Goal: Task Accomplishment & Management: Use online tool/utility

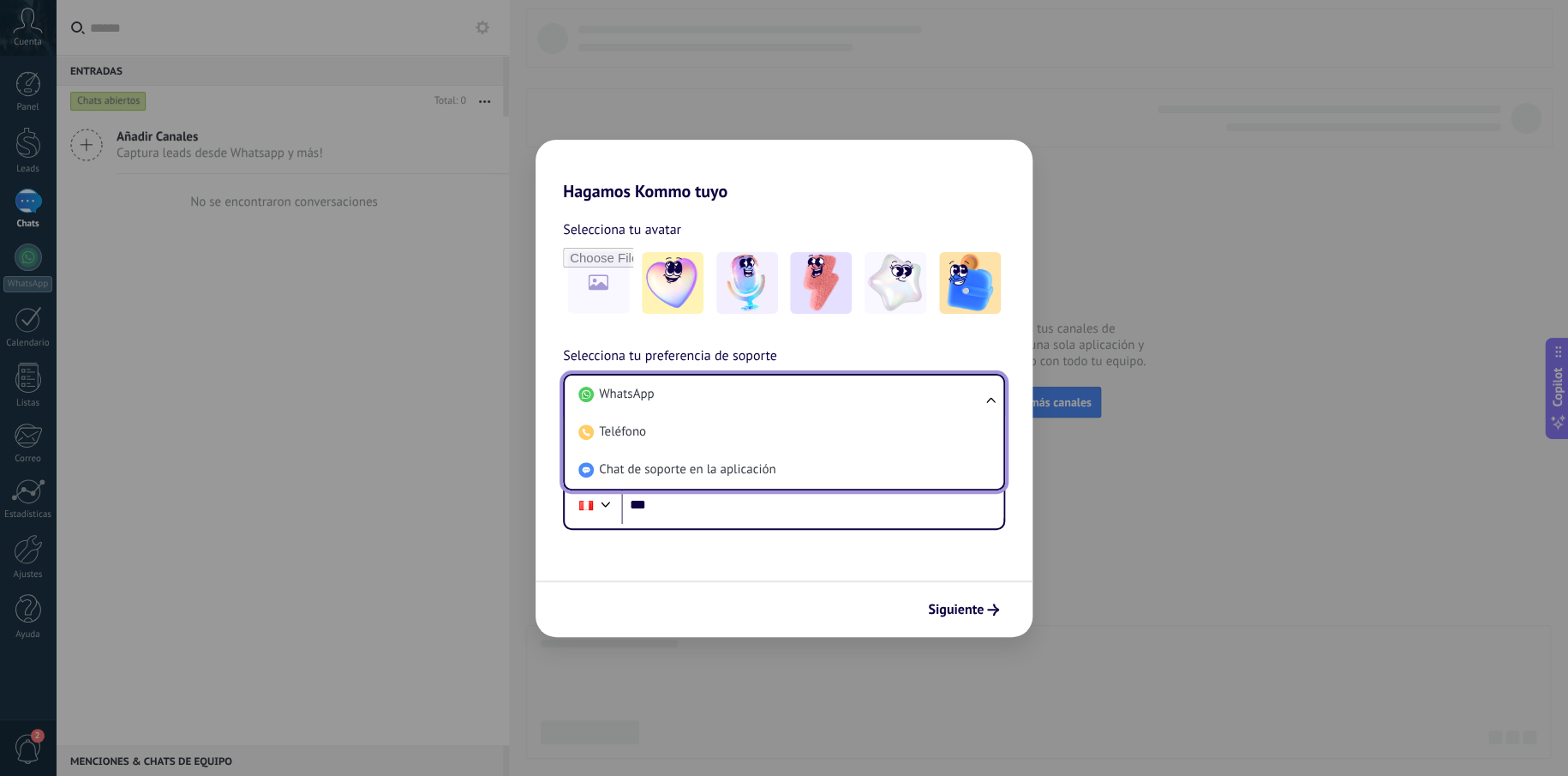
click at [688, 395] on li "WhatsApp" at bounding box center [781, 395] width 418 height 38
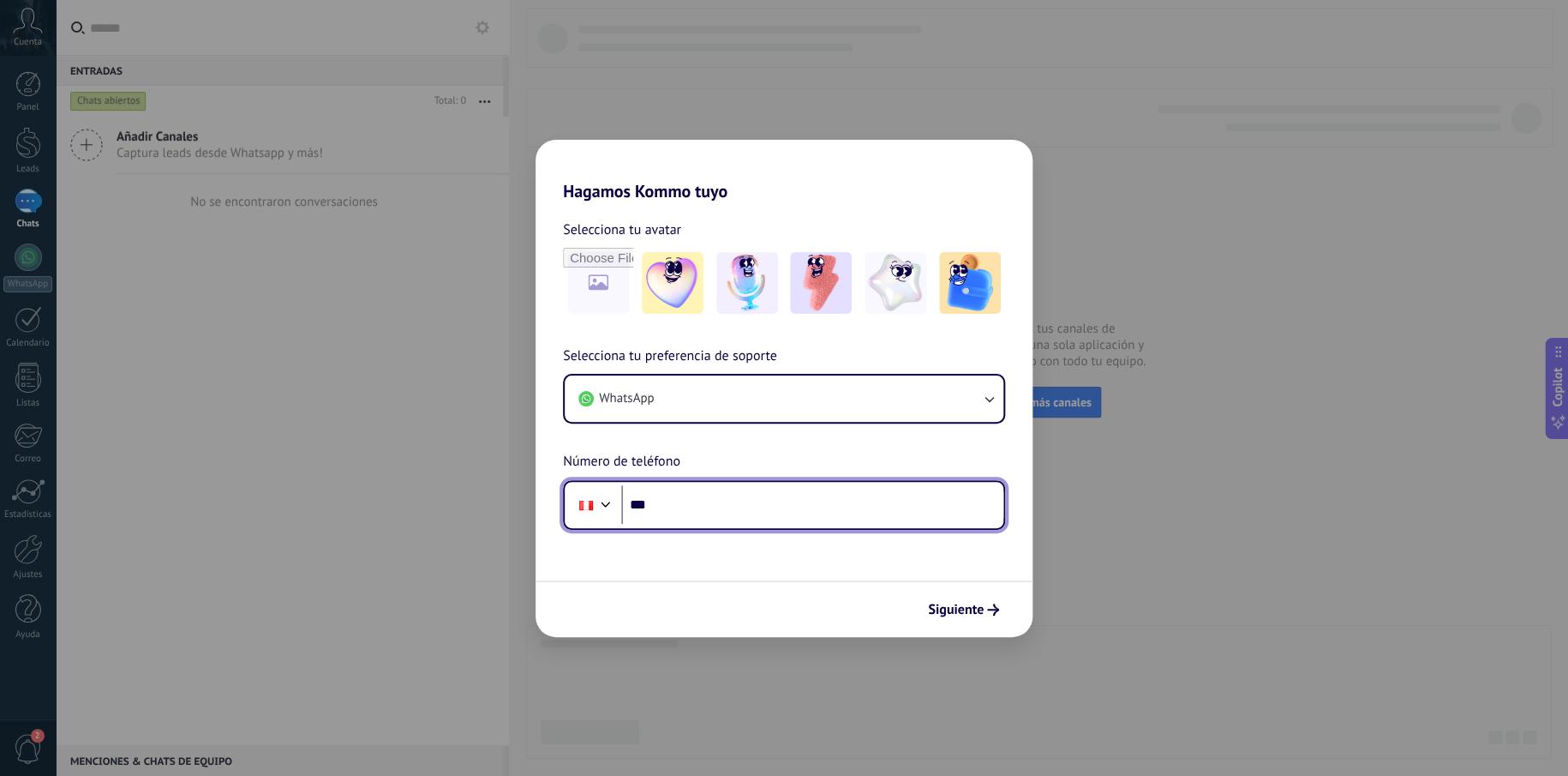
click at [719, 510] on input "***" at bounding box center [812, 505] width 382 height 40
type input "**********"
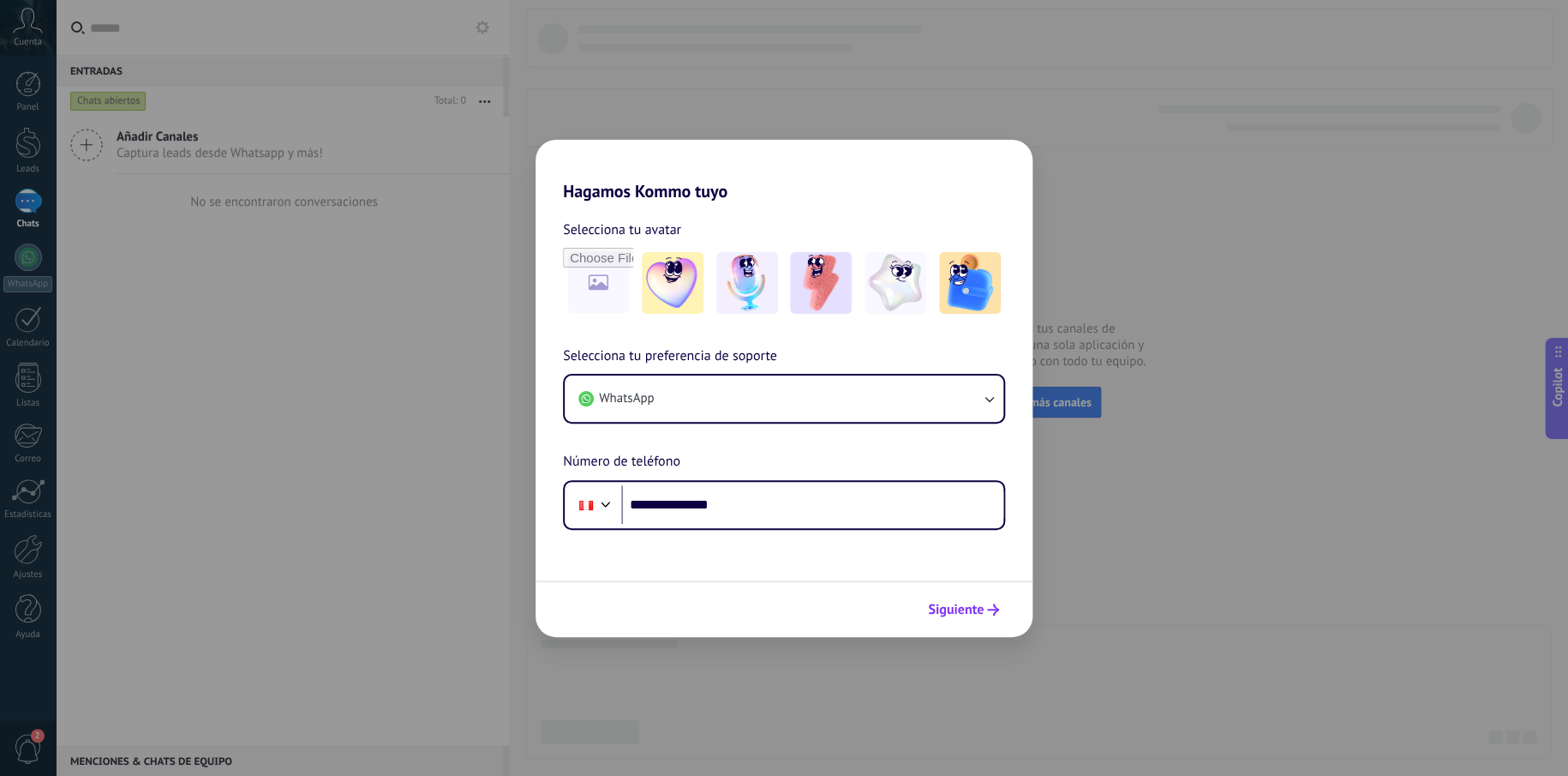
click at [954, 608] on span "Siguiente" at bounding box center [955, 609] width 56 height 12
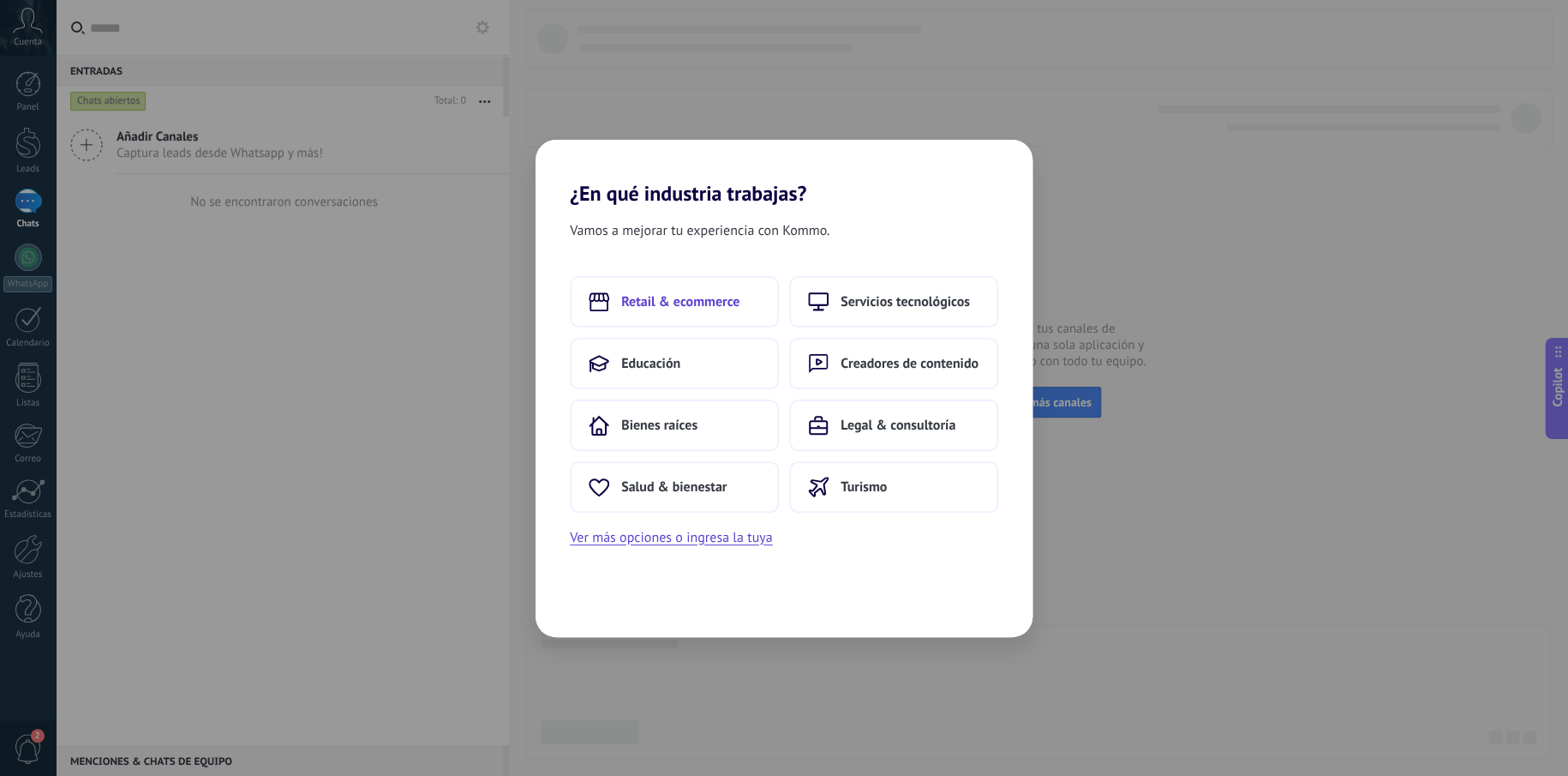
click at [704, 302] on span "Retail & ecommerce" at bounding box center [680, 302] width 119 height 17
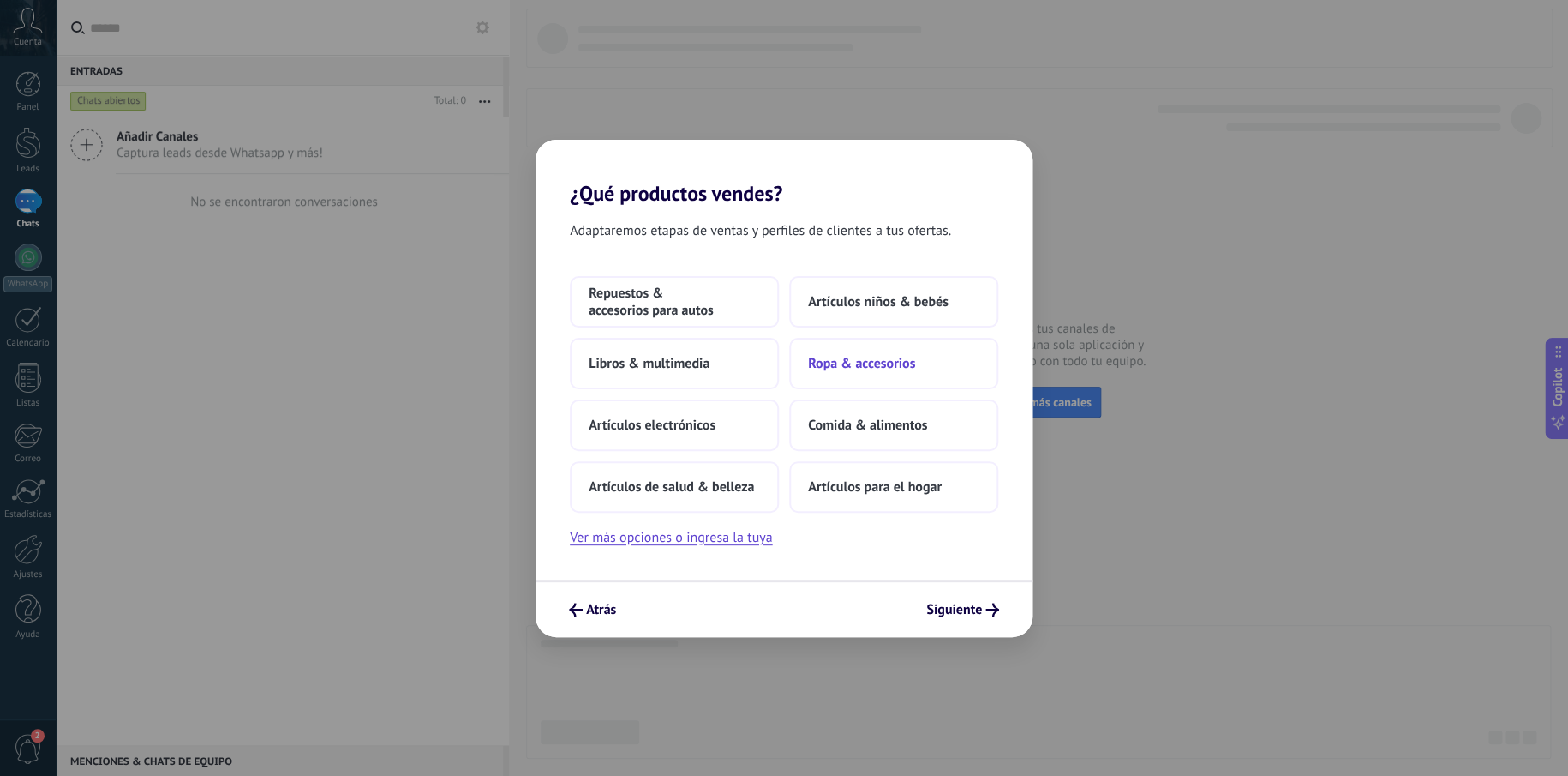
click at [867, 369] on span "Ropa & accesorios" at bounding box center [861, 363] width 107 height 17
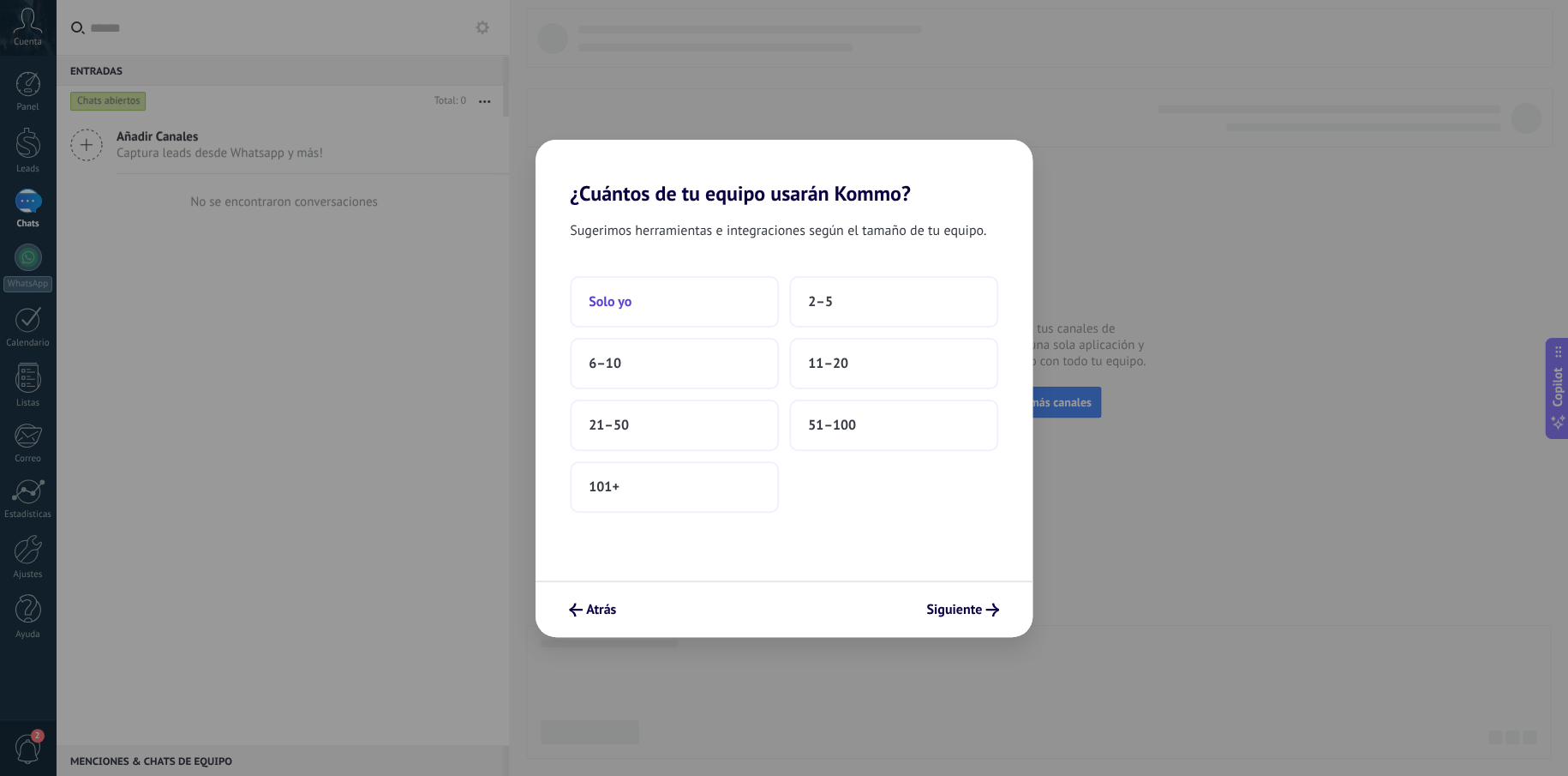
click at [626, 305] on span "Solo yo" at bounding box center [610, 302] width 43 height 17
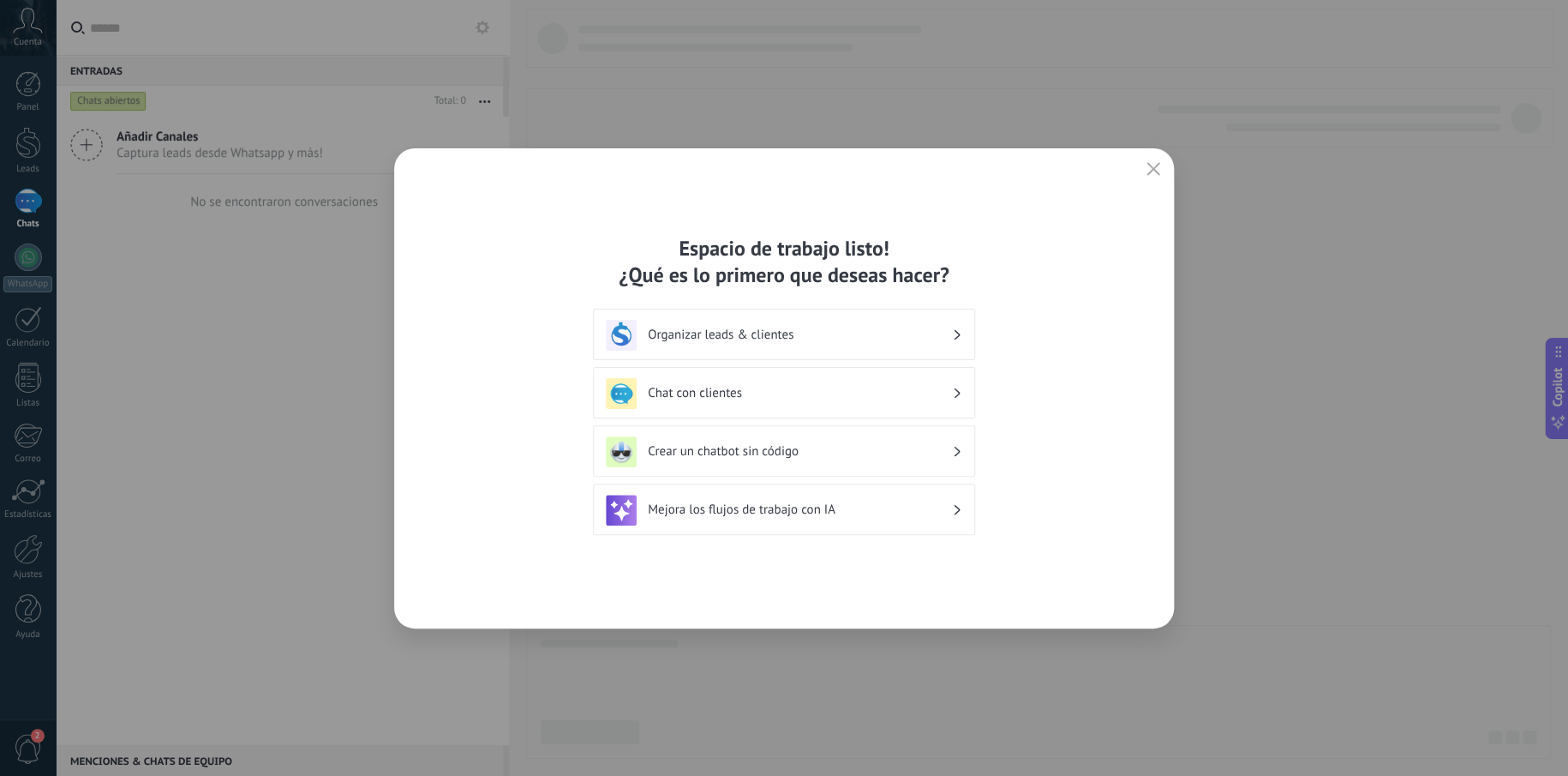
click at [926, 332] on h3 "Organizar leads & clientes" at bounding box center [800, 334] width 304 height 16
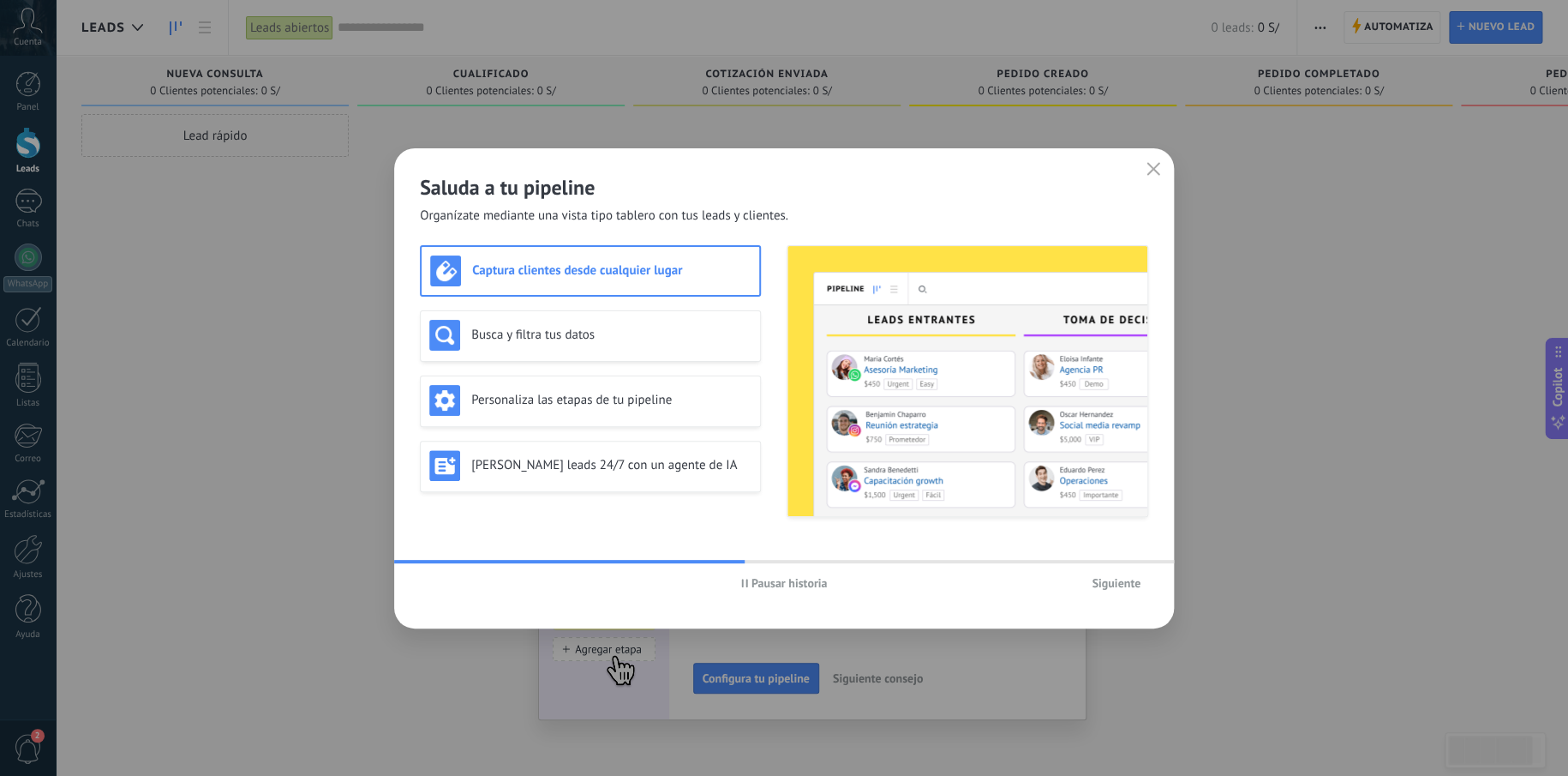
click at [1123, 590] on button "Siguiente" at bounding box center [1116, 582] width 65 height 26
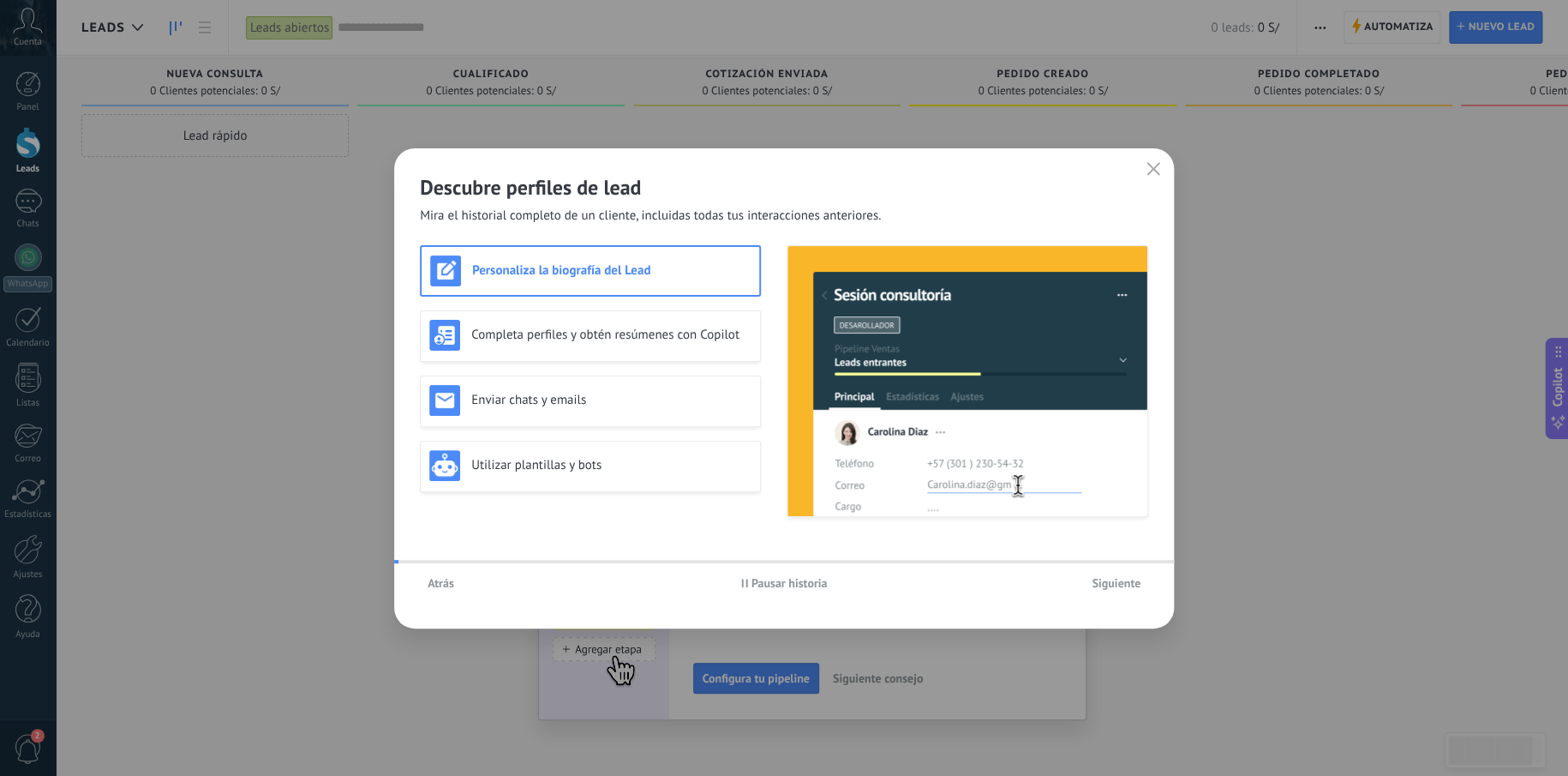
click at [1121, 584] on span "Siguiente" at bounding box center [1116, 582] width 48 height 12
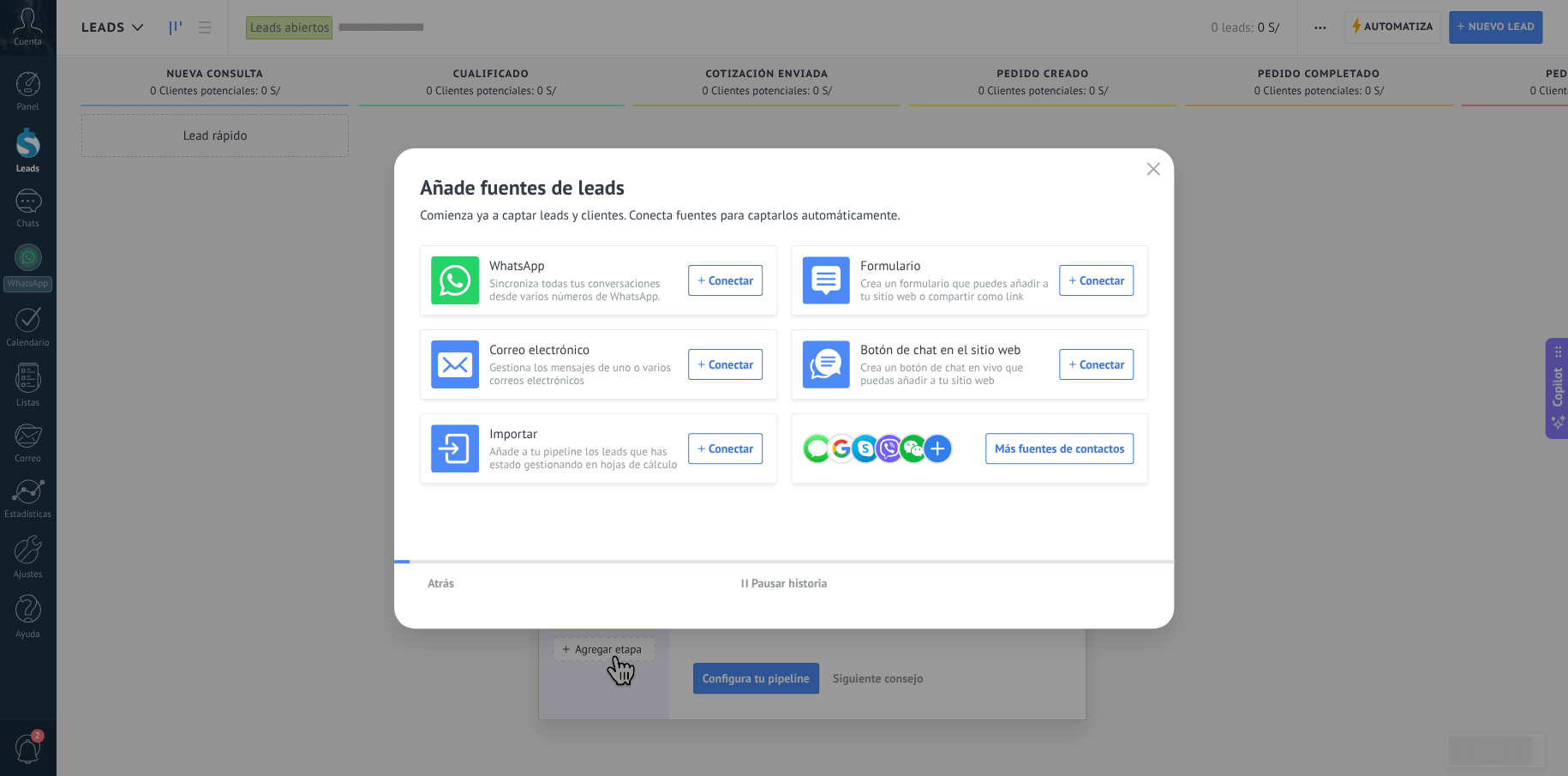
click at [1121, 584] on div "Atrás Pausar historia" at bounding box center [784, 583] width 780 height 40
click at [740, 276] on div "WhatsApp Sincroniza todas tus conversaciones desde varios números de WhatsApp. …" at bounding box center [597, 280] width 332 height 48
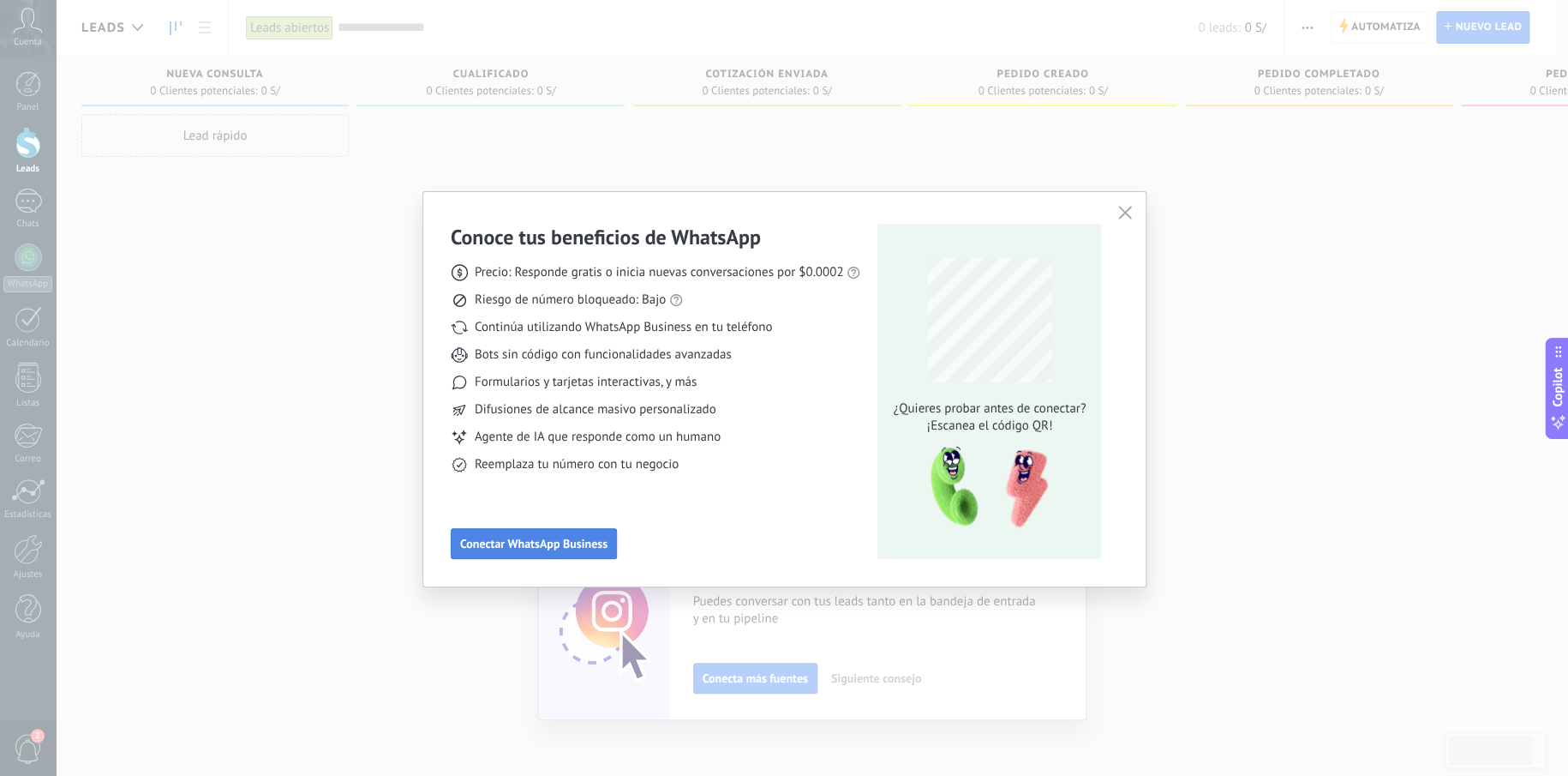
click at [519, 537] on span "Conectar WhatsApp Business" at bounding box center [533, 543] width 147 height 12
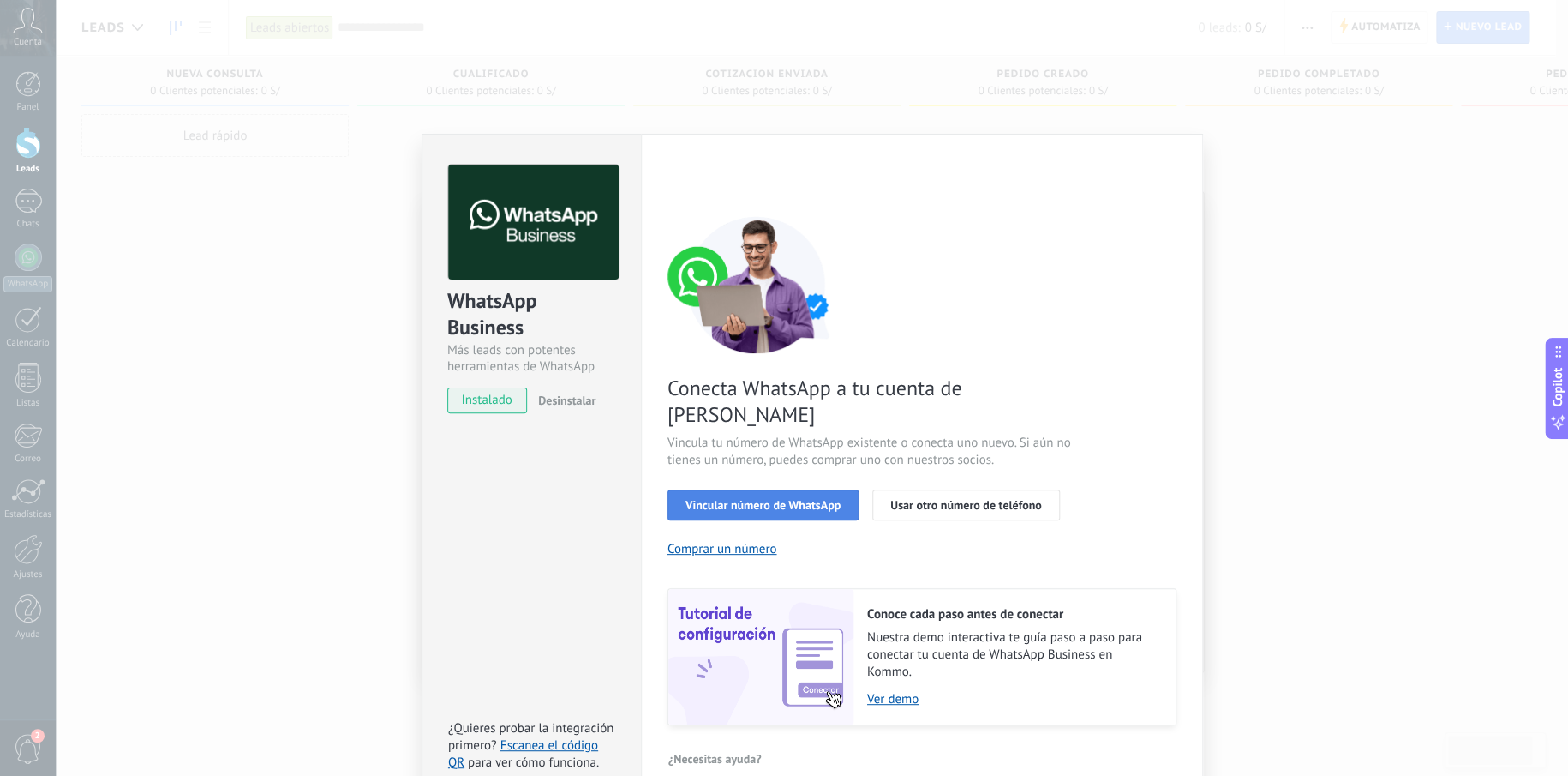
click at [766, 499] on span "Vincular número de WhatsApp" at bounding box center [764, 505] width 156 height 12
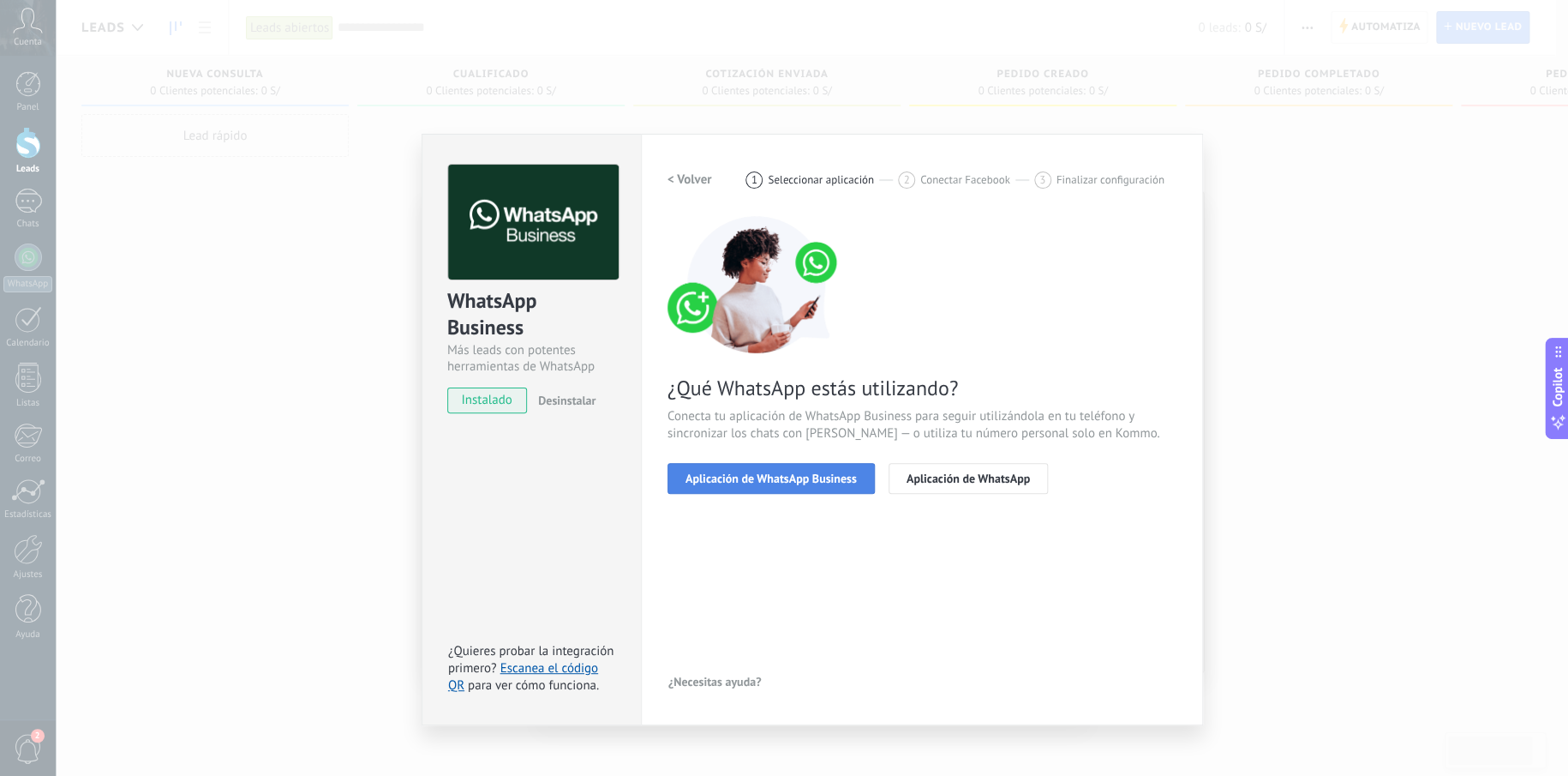
click at [777, 484] on button "Aplicación de WhatsApp Business" at bounding box center [771, 478] width 208 height 31
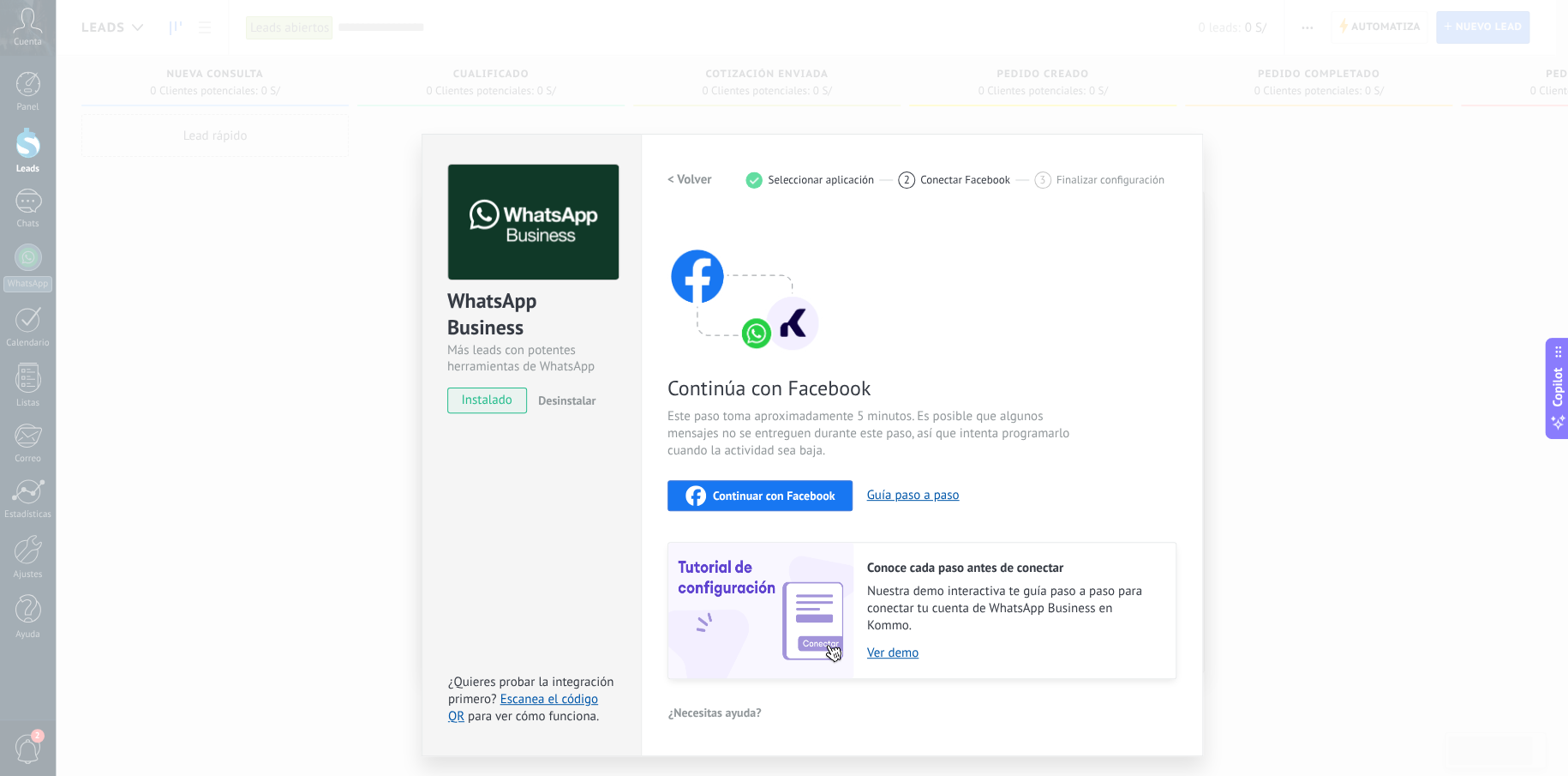
click at [777, 490] on span "Continuar con Facebook" at bounding box center [774, 495] width 122 height 12
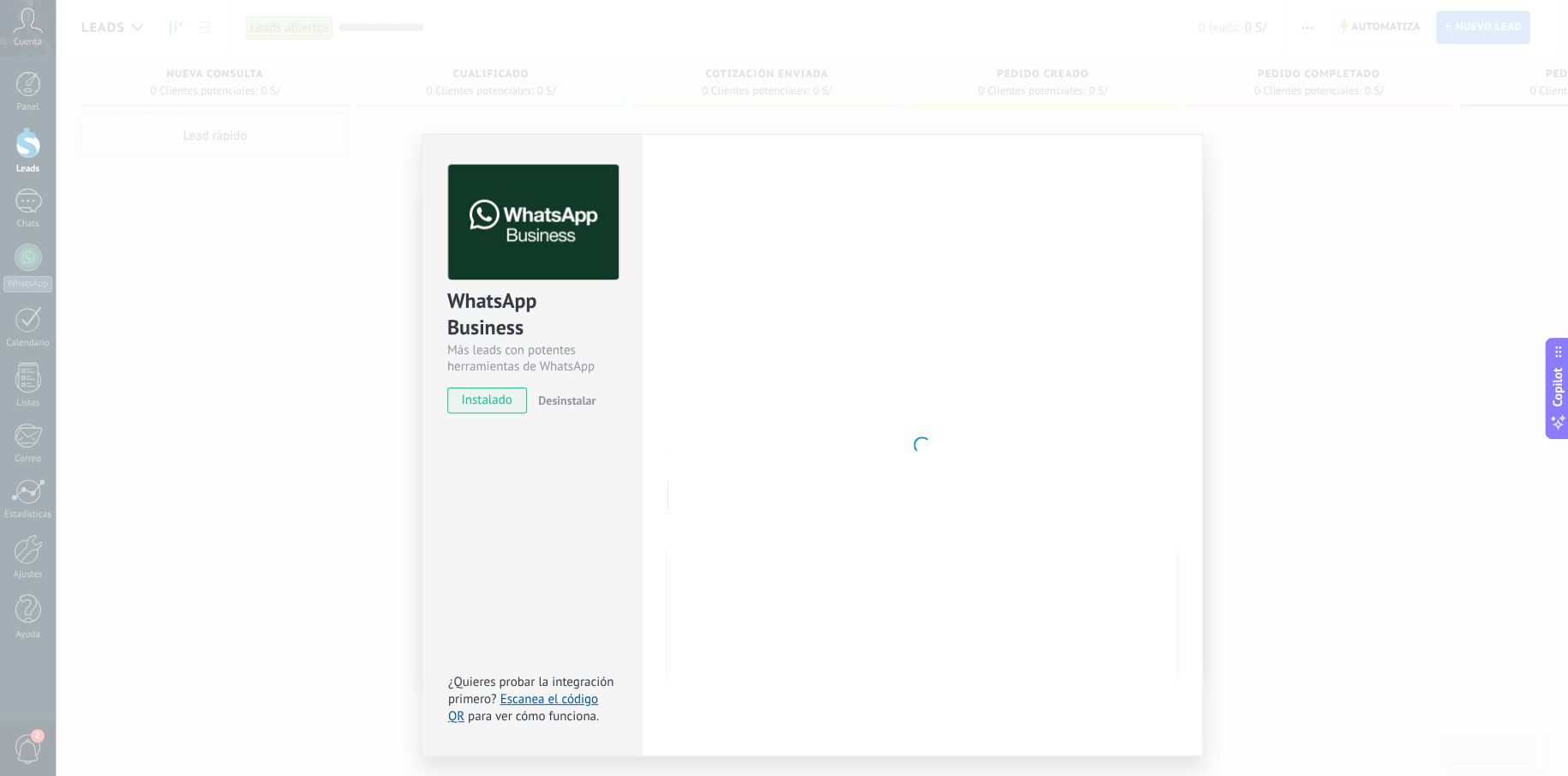
click at [842, 371] on div at bounding box center [922, 444] width 509 height 561
click at [221, 186] on div "WhatsApp Business Más leads con potentes herramientas de WhatsApp instalado Des…" at bounding box center [812, 388] width 1513 height 776
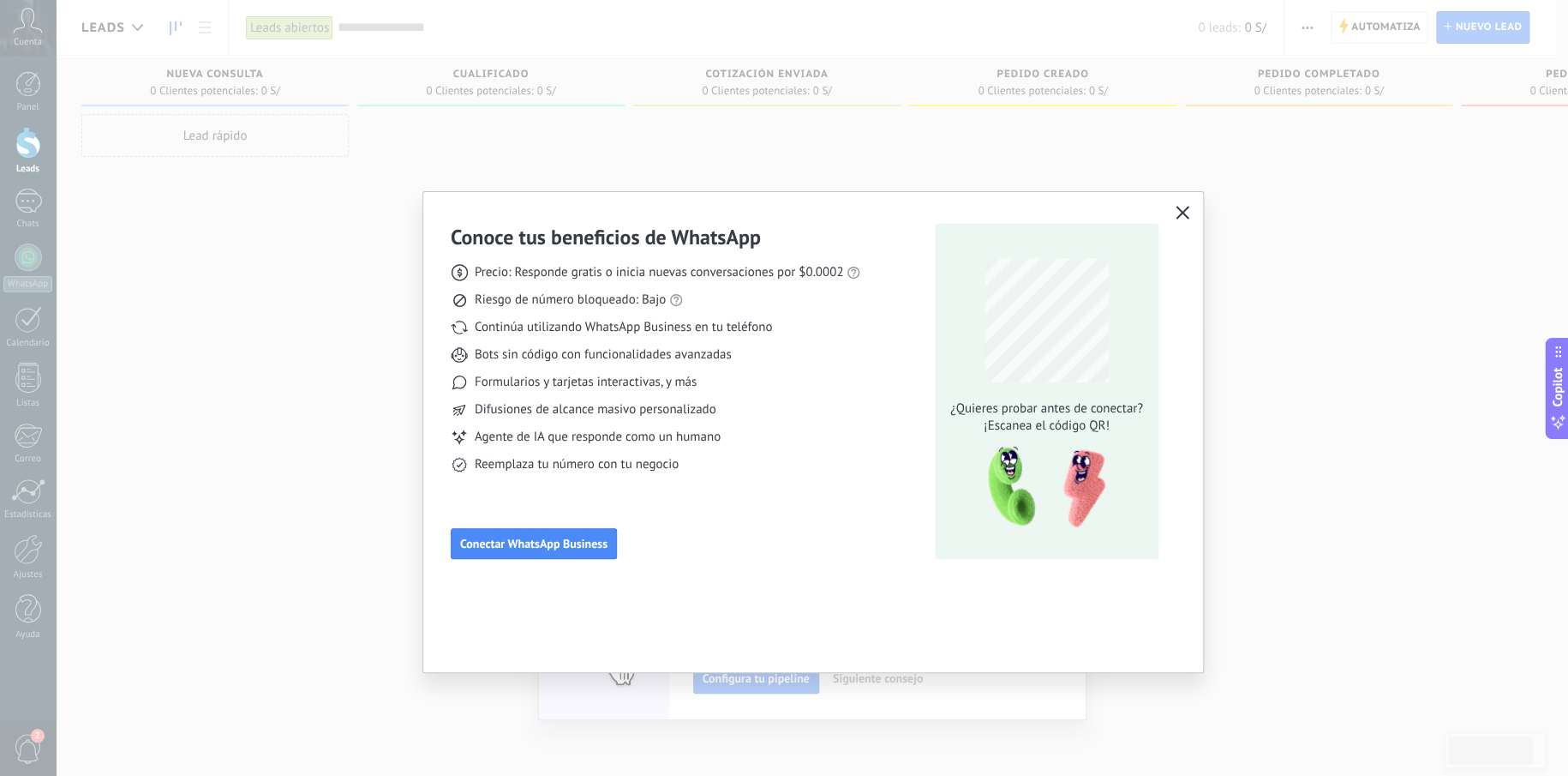
click at [271, 455] on div "Conoce tus beneficios de WhatsApp Precio: Responde gratis o inicia nuevas conve…" at bounding box center [784, 388] width 1568 height 776
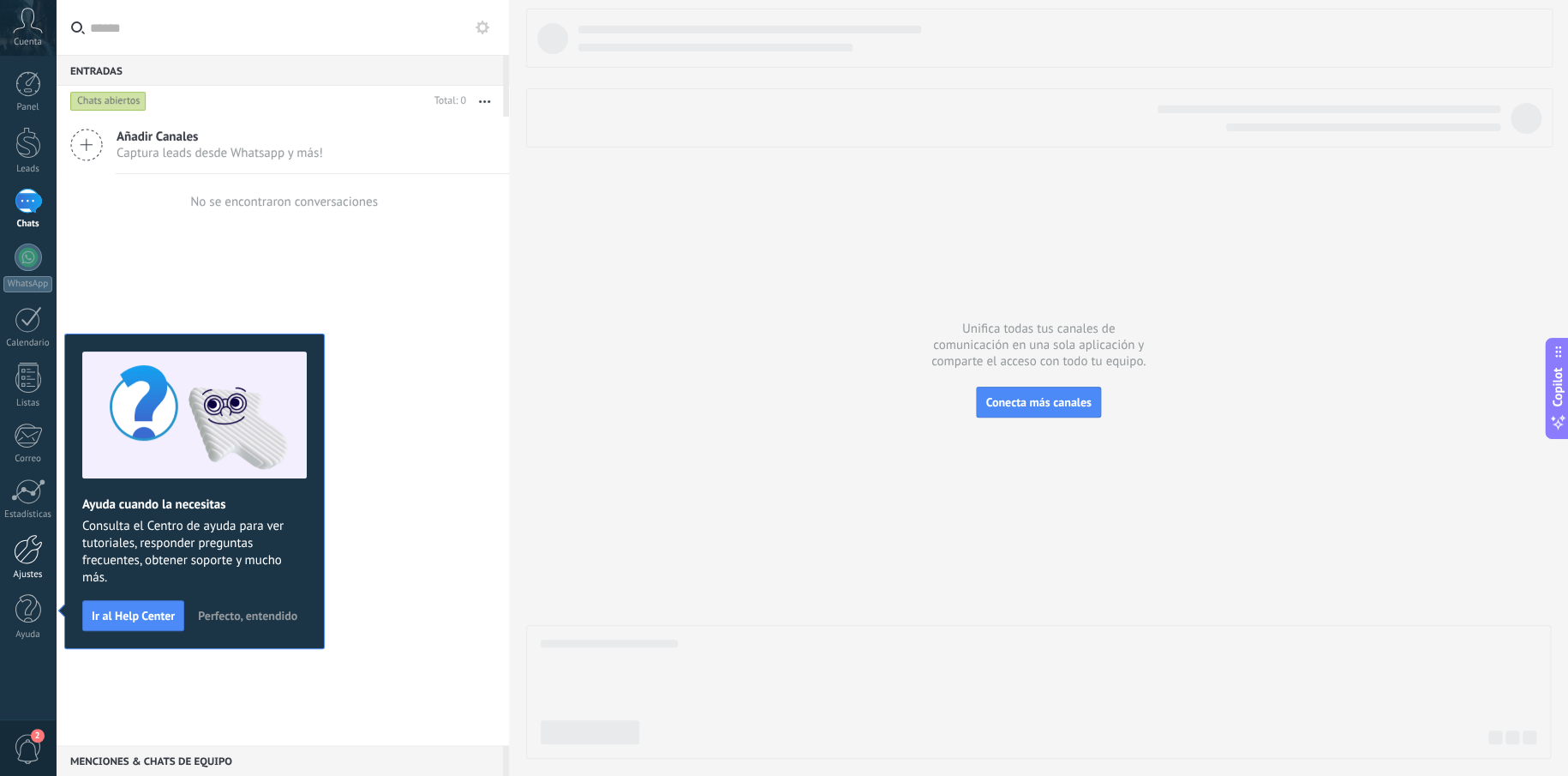
click at [37, 563] on div at bounding box center [28, 549] width 29 height 30
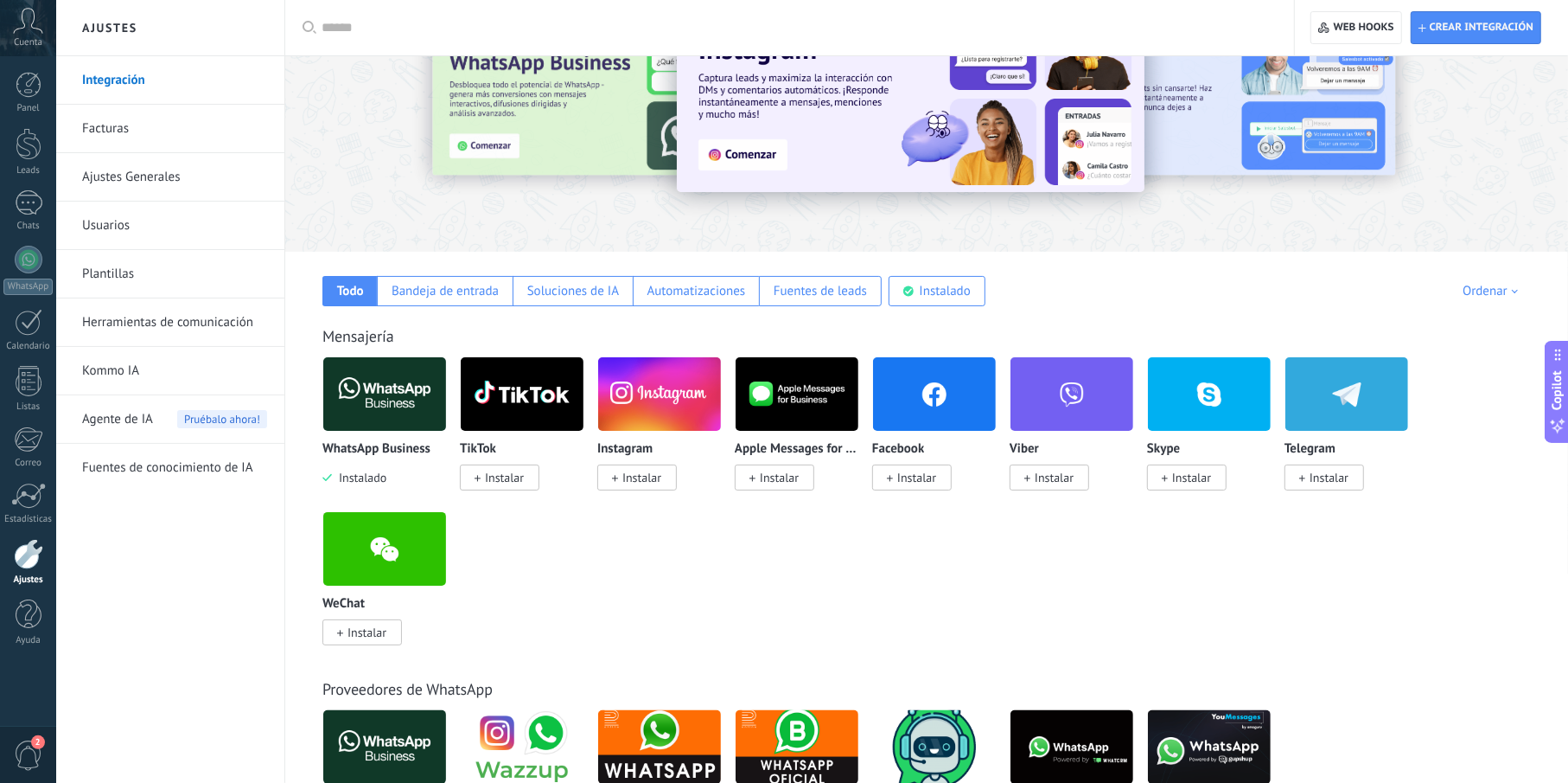
scroll to position [259, 0]
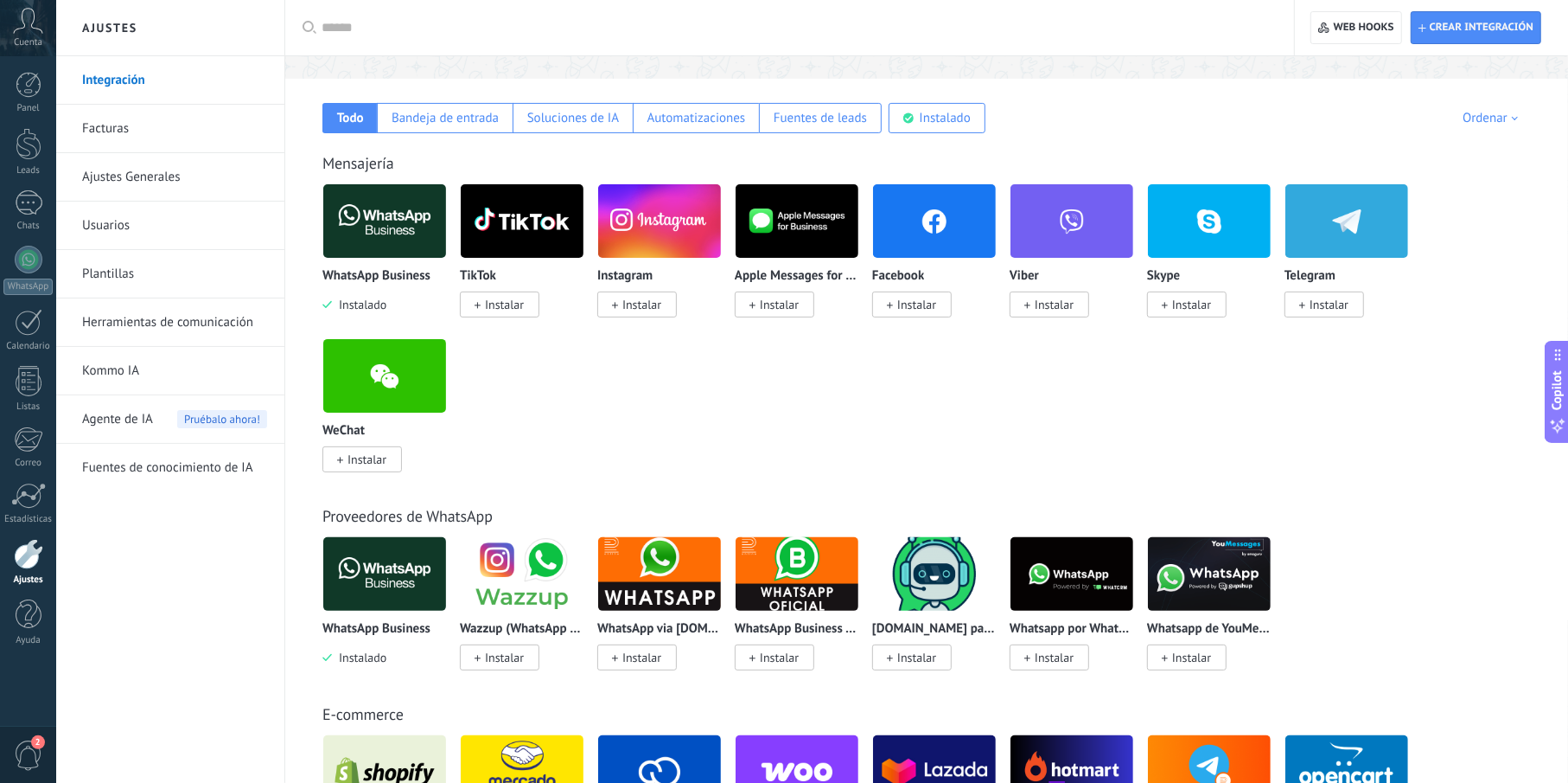
click at [621, 306] on span "Instalar" at bounding box center [636, 303] width 79 height 26
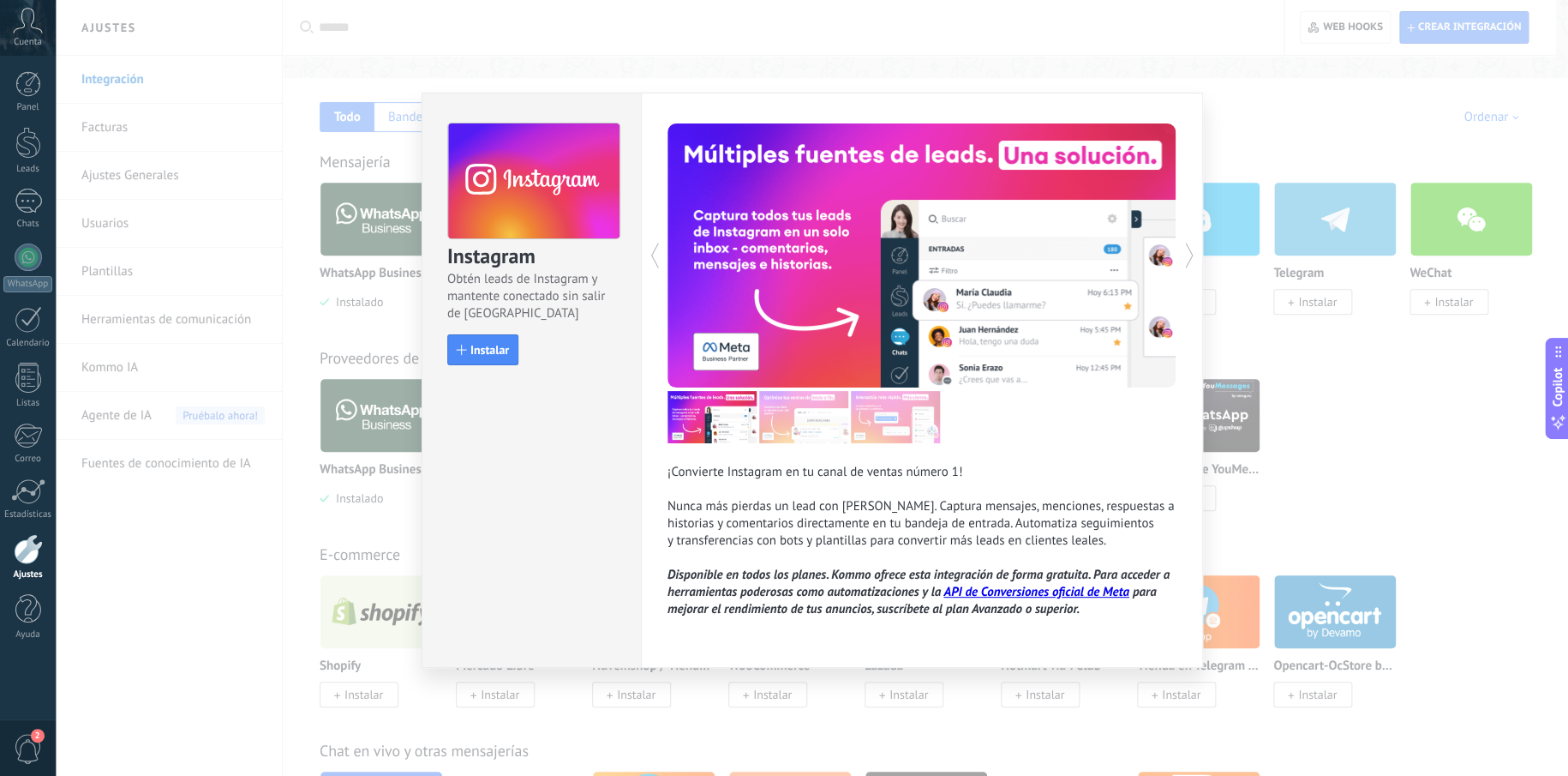
click at [807, 323] on button at bounding box center [795, 255] width 254 height 264
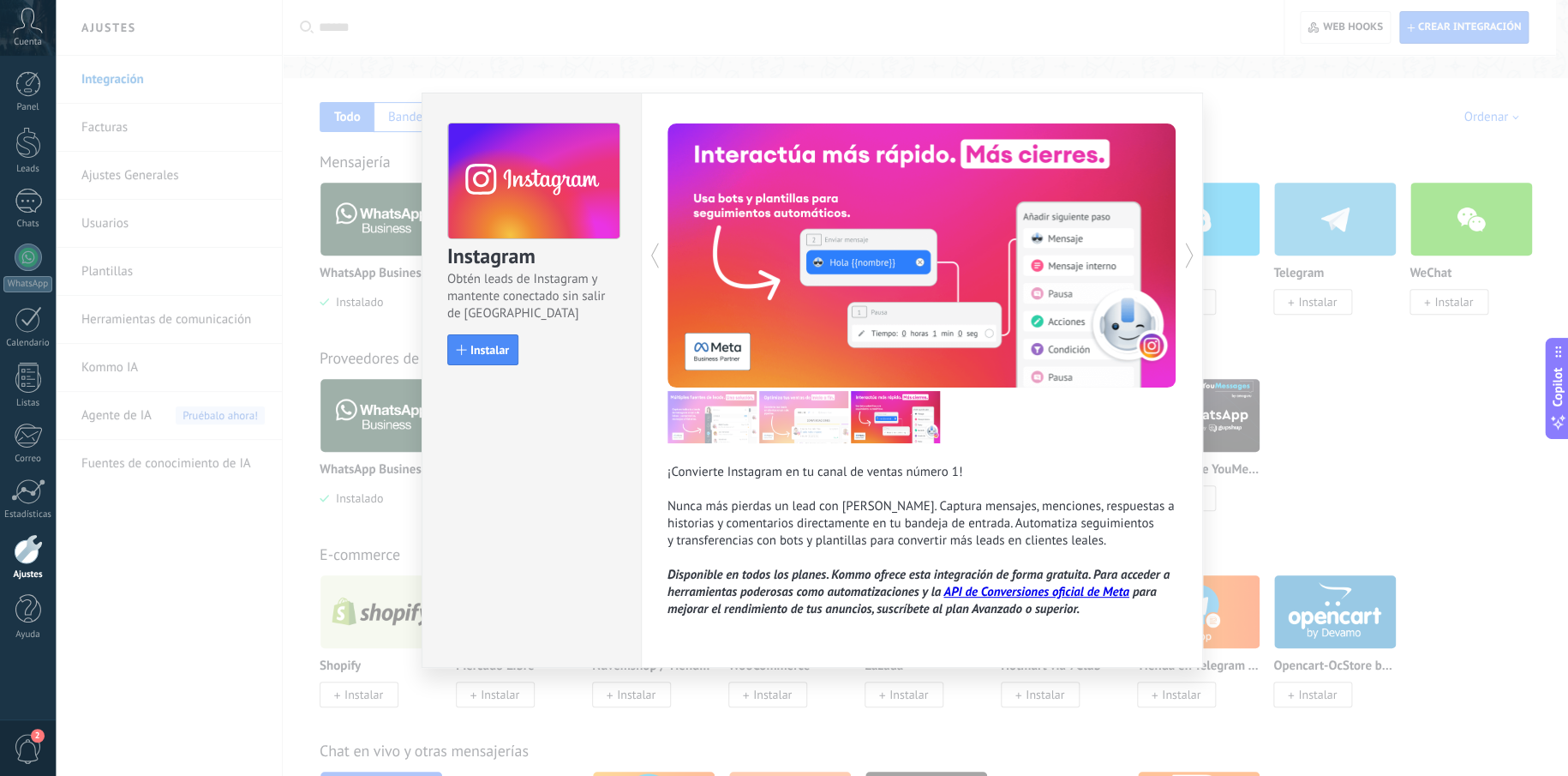
click at [822, 322] on button at bounding box center [795, 255] width 254 height 264
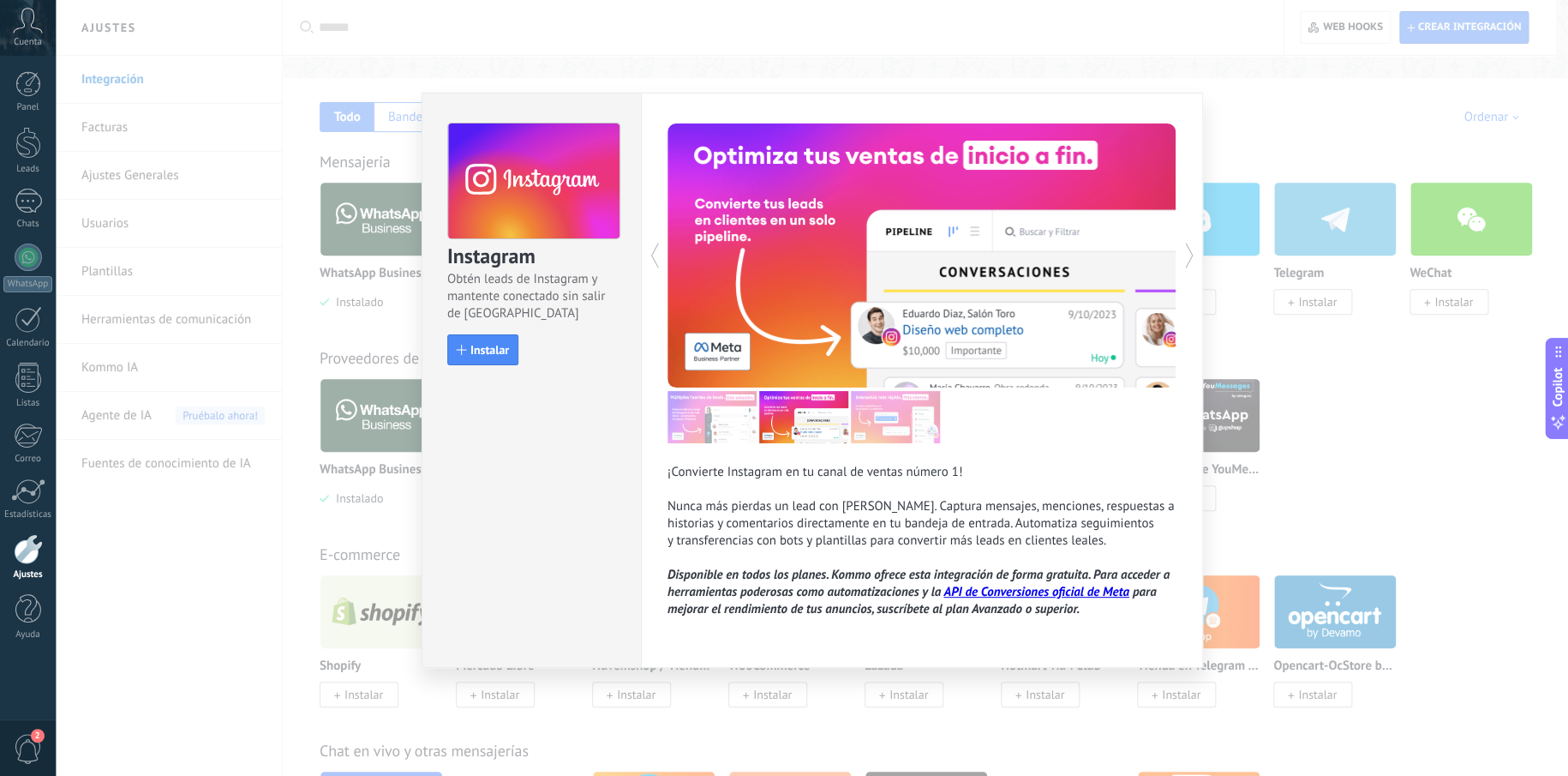
click at [794, 414] on img at bounding box center [803, 416] width 89 height 52
click at [711, 407] on img at bounding box center [712, 416] width 89 height 52
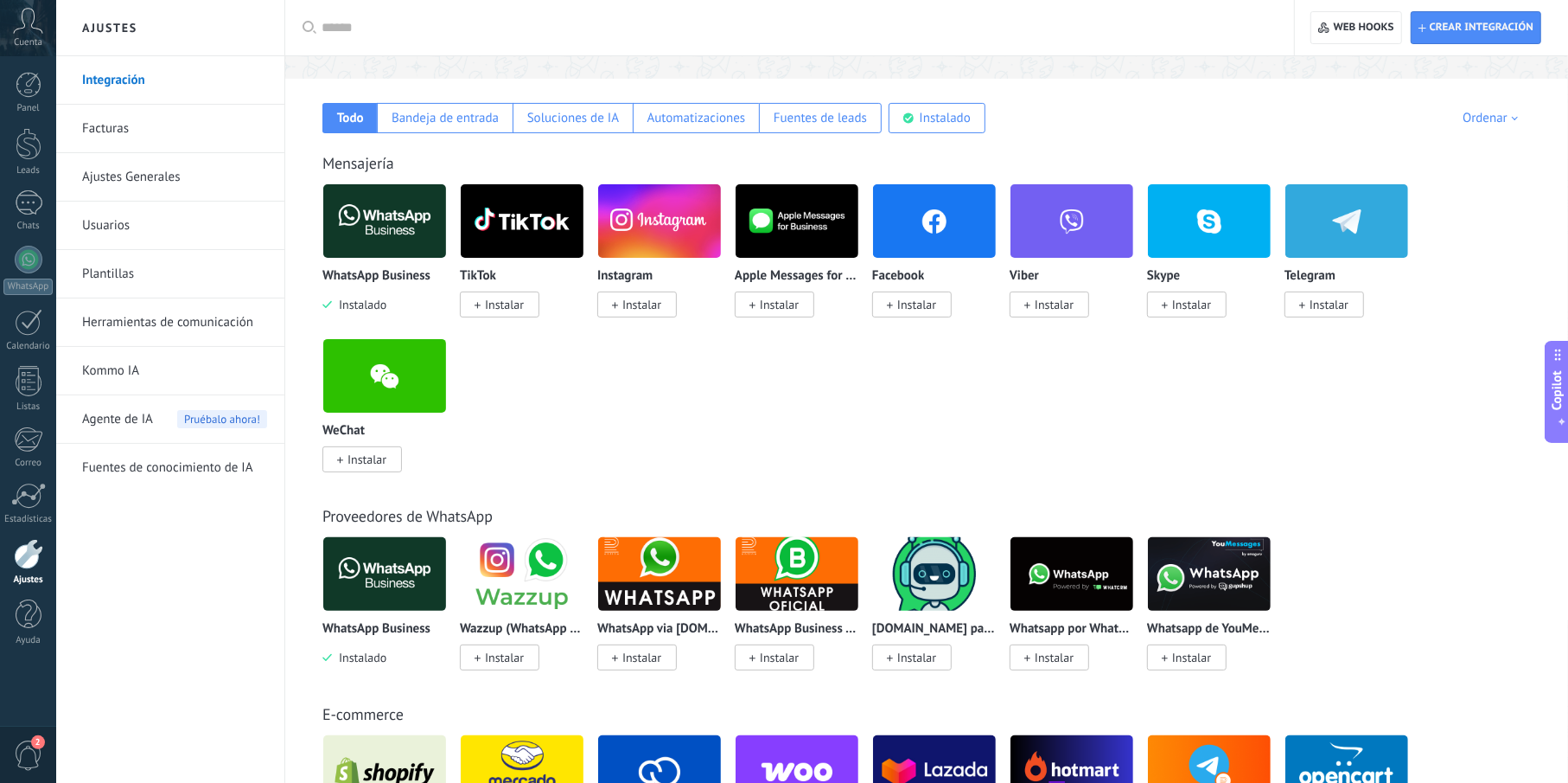
click at [625, 304] on span "Instalar" at bounding box center [641, 304] width 39 height 15
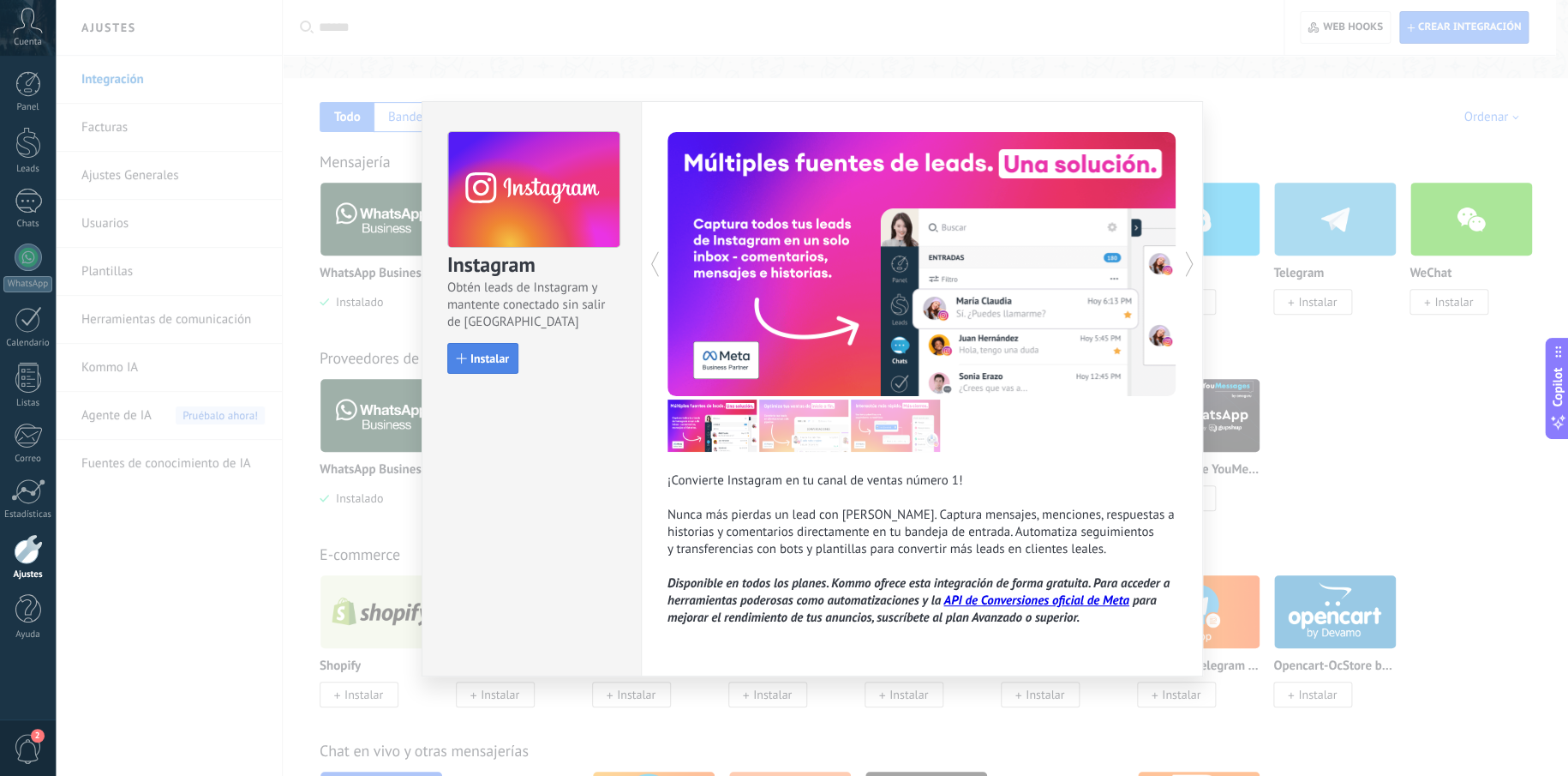
click at [488, 345] on button "Instalar" at bounding box center [483, 358] width 71 height 31
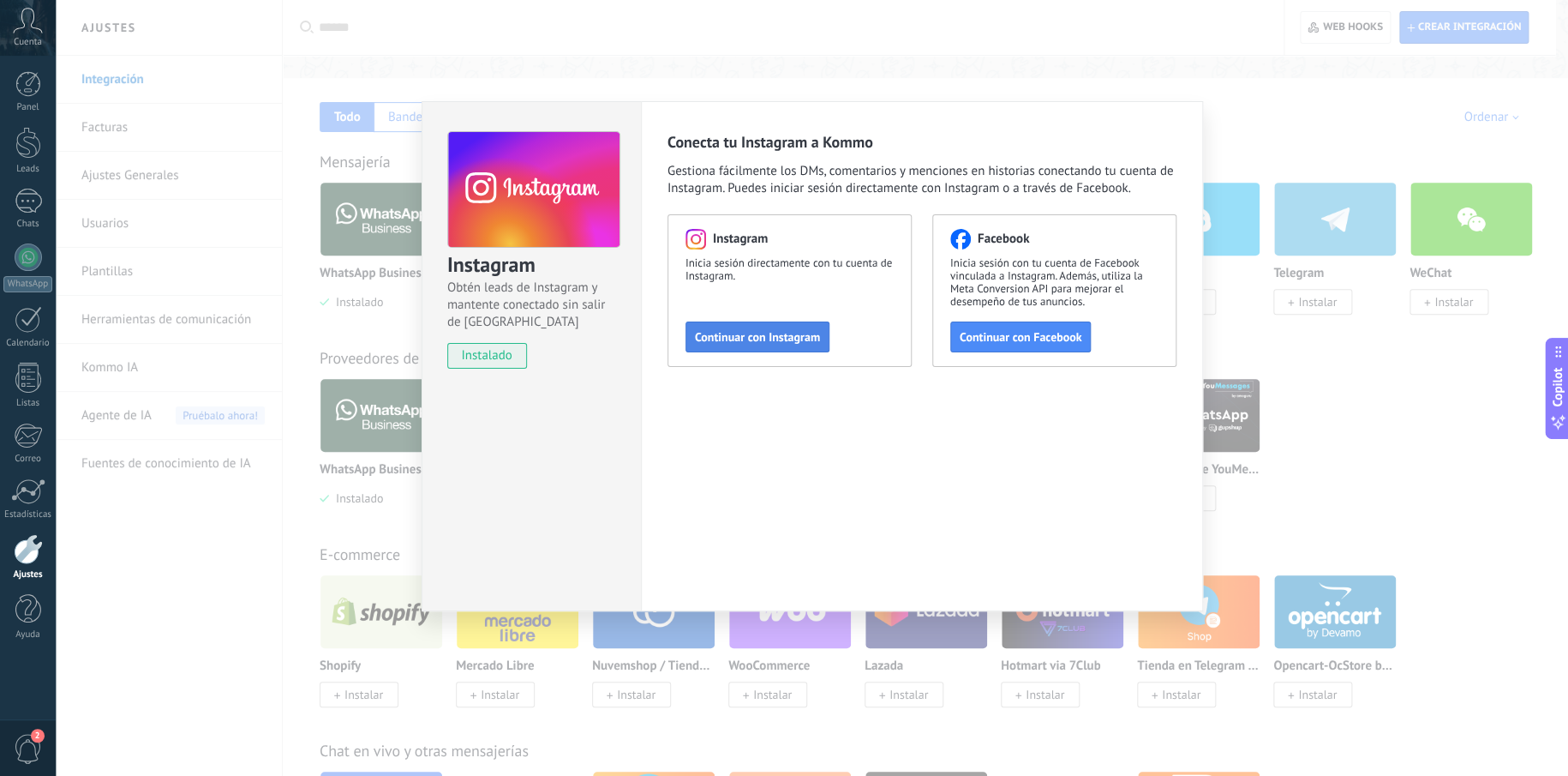
click at [703, 338] on span "Continuar con Instagram" at bounding box center [758, 337] width 125 height 12
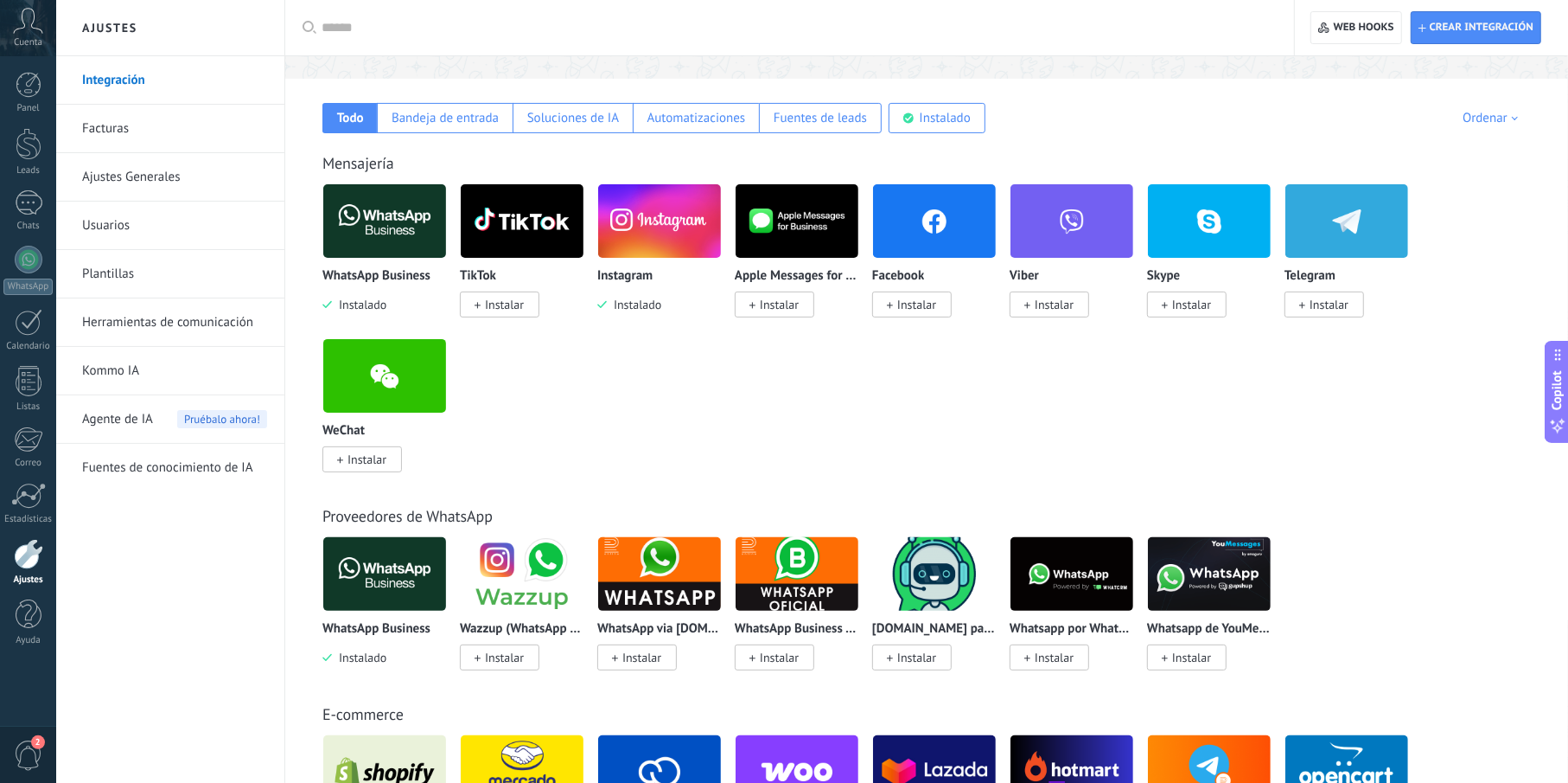
click at [902, 300] on span "Instalar" at bounding box center [917, 304] width 39 height 15
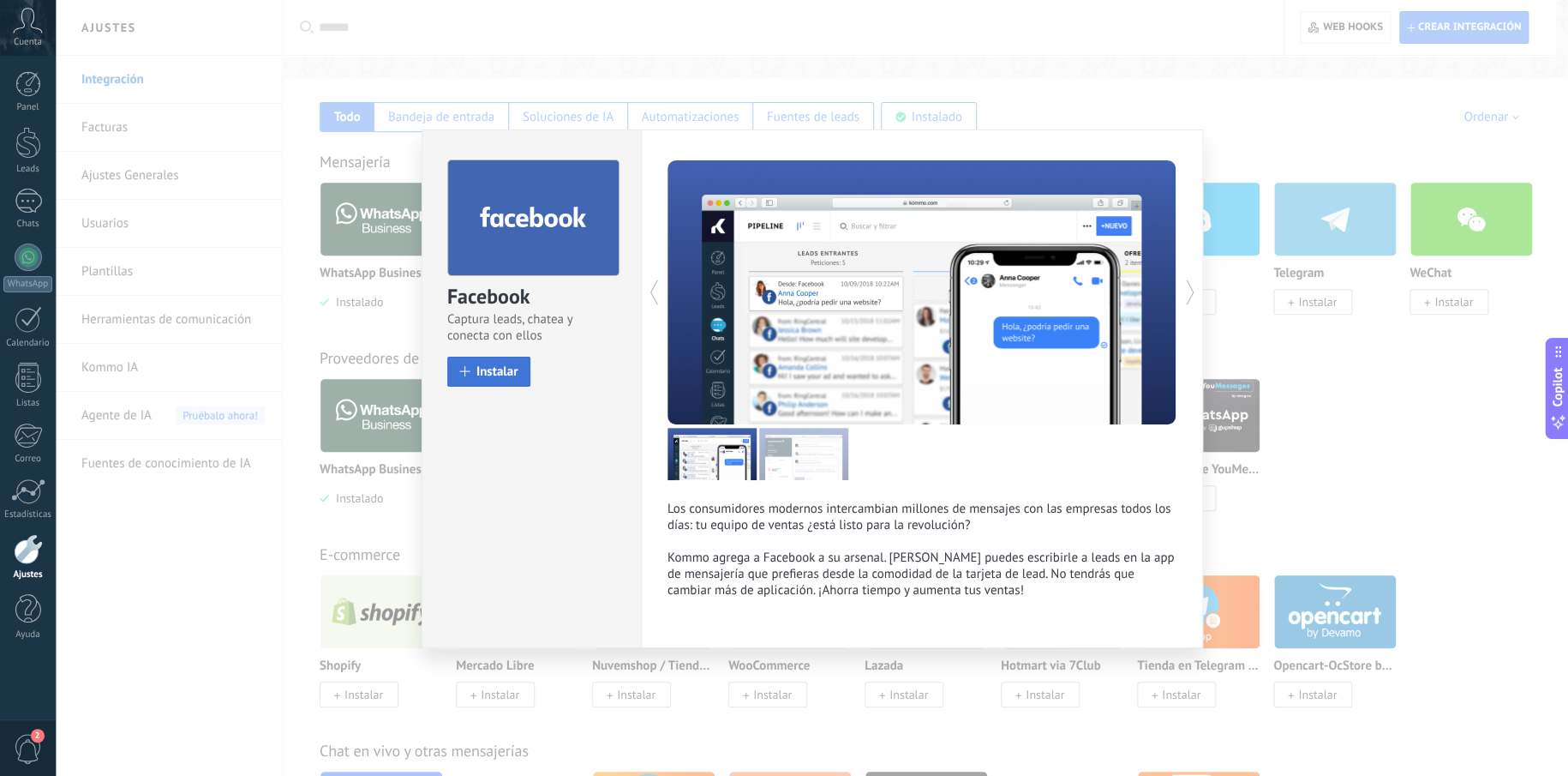
click at [493, 365] on span "Instalar" at bounding box center [497, 372] width 42 height 13
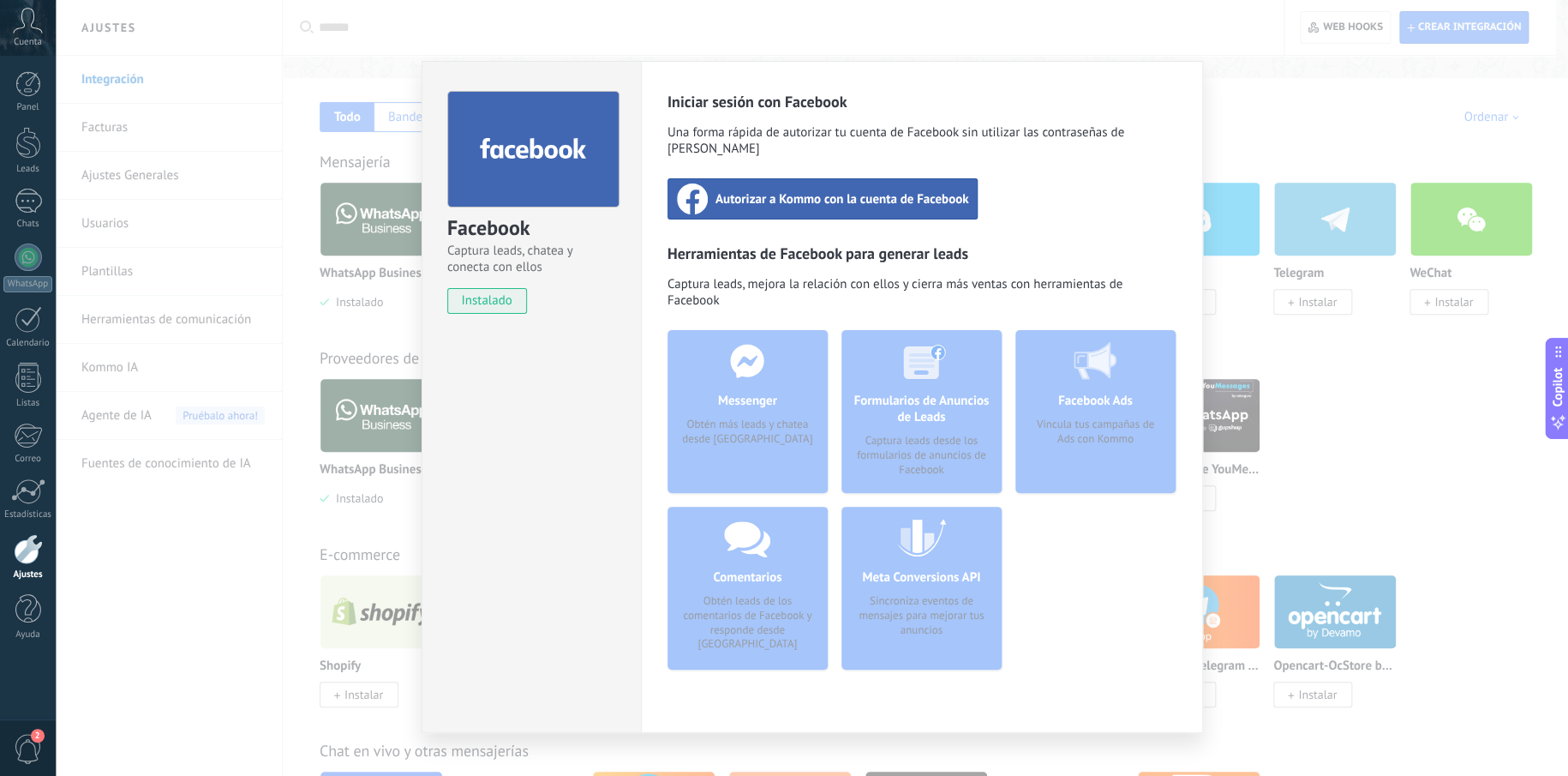
click at [801, 191] on span "Autorizar a Kommo con la cuenta de Facebook" at bounding box center [841, 199] width 253 height 17
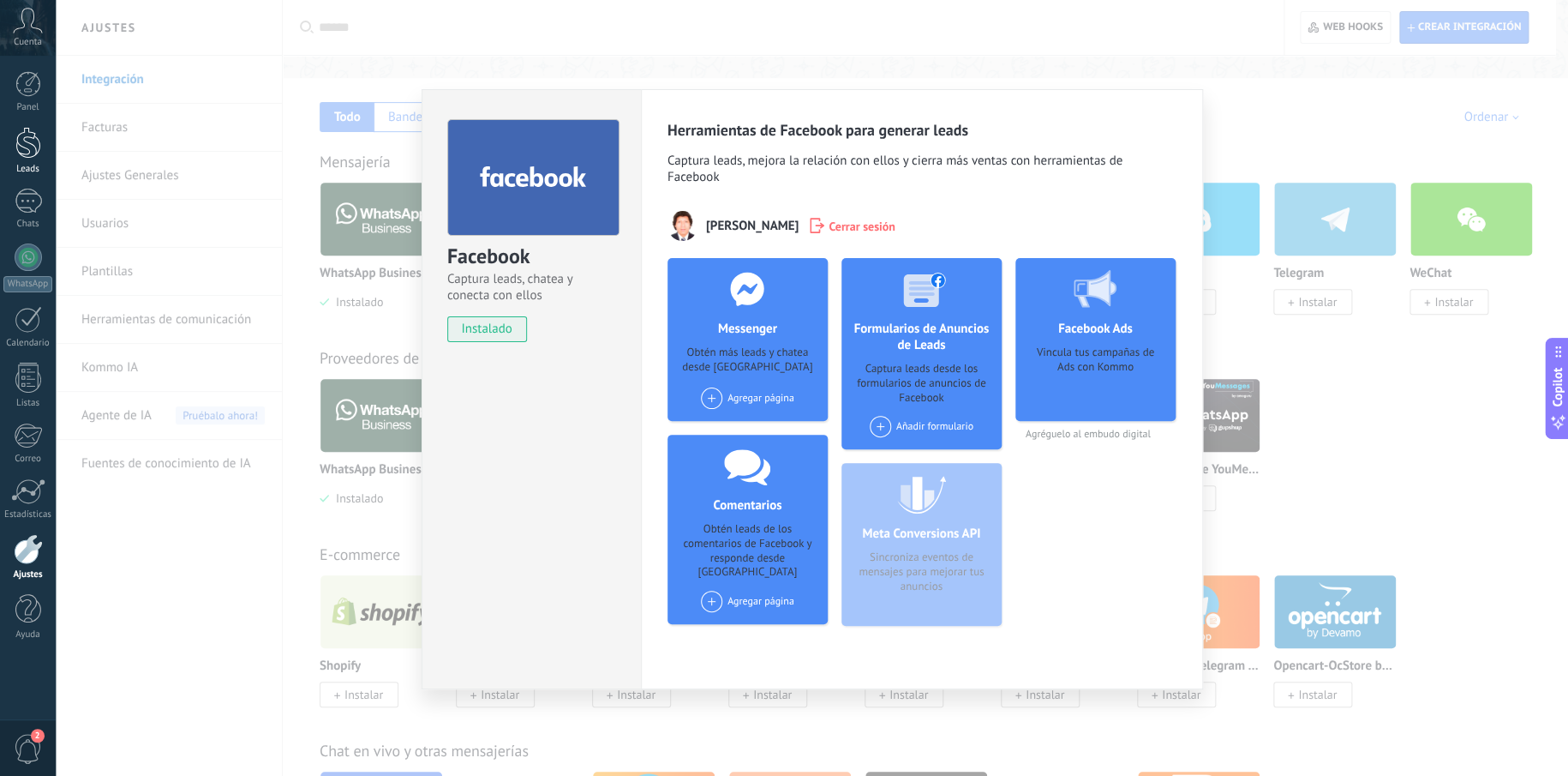
click at [29, 161] on link "Leads" at bounding box center [28, 151] width 56 height 48
